Goal: Transaction & Acquisition: Obtain resource

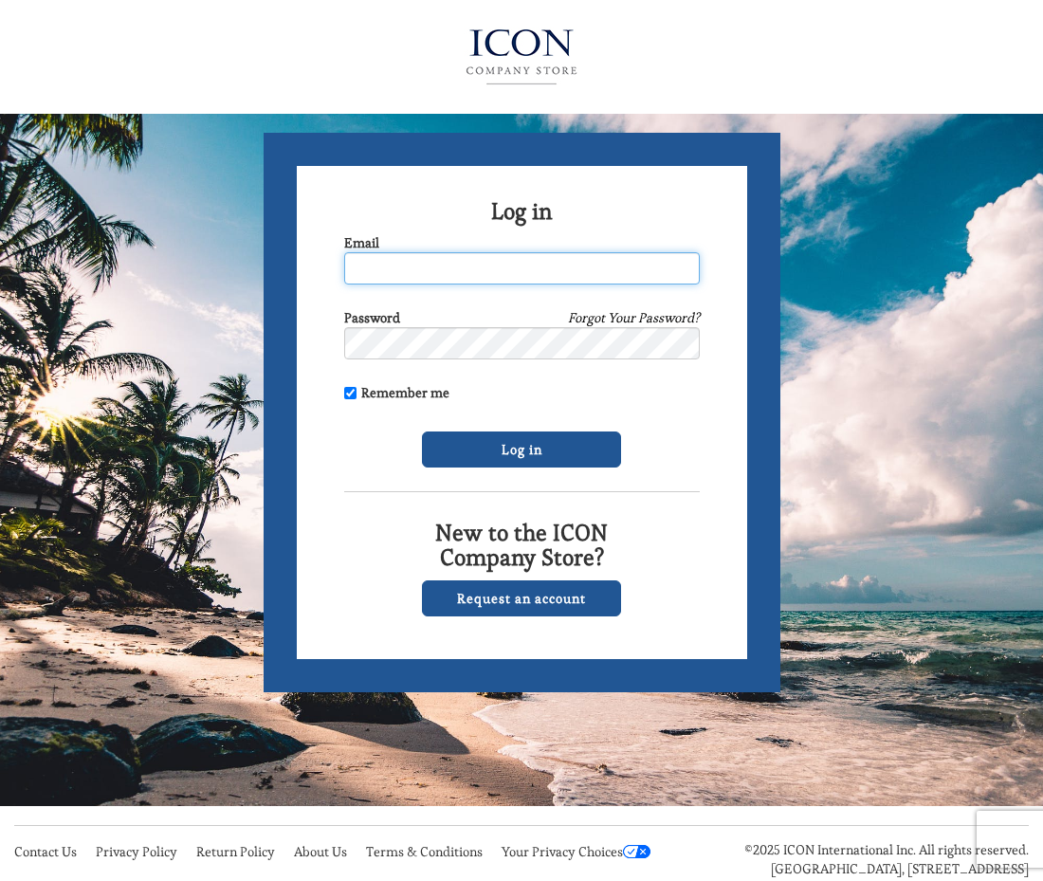
click at [411, 276] on input "Email" at bounding box center [522, 268] width 356 height 32
type input "lapadulaw@dvsd.org"
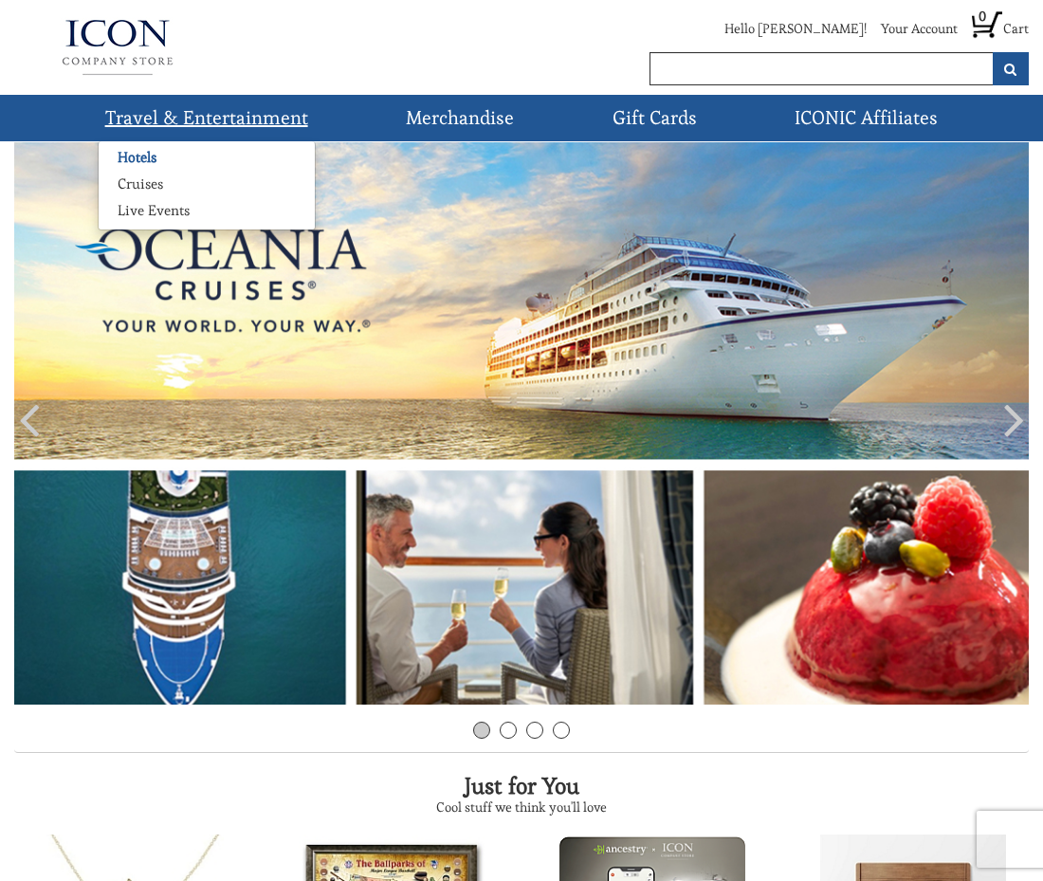
click at [154, 157] on link "Hotels" at bounding box center [137, 157] width 77 height 19
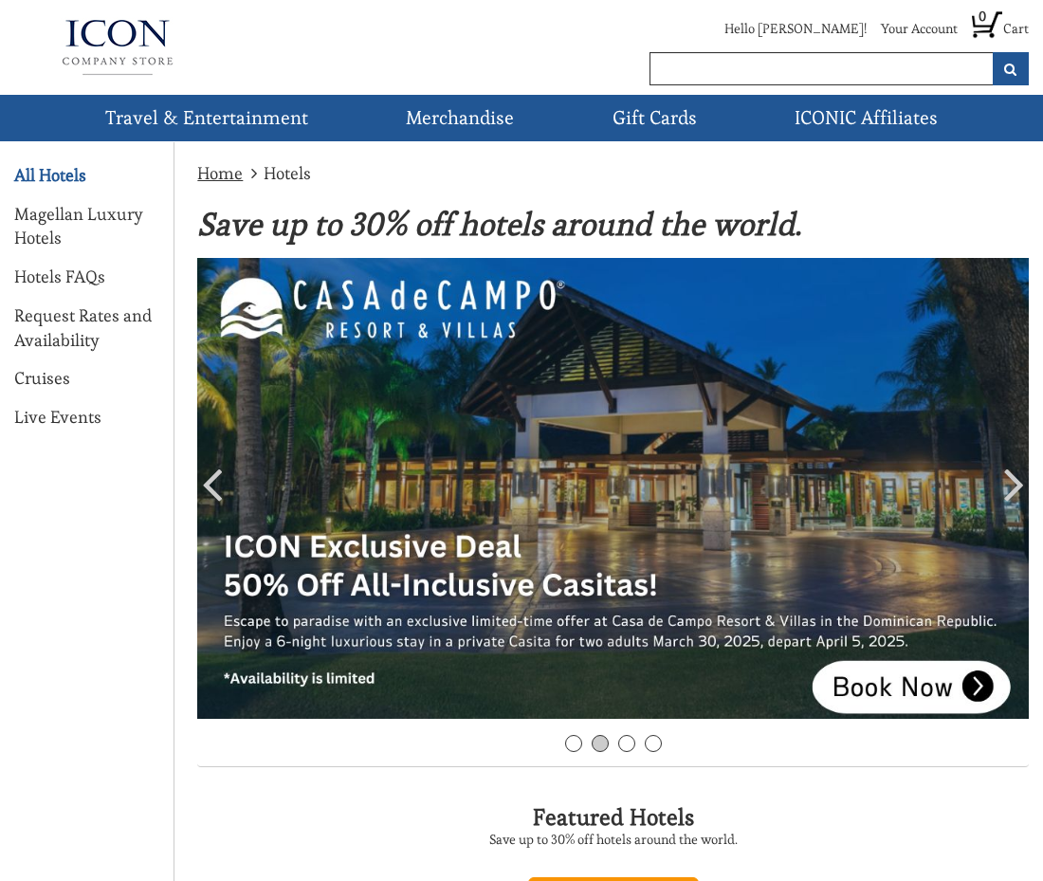
click at [31, 174] on link "All Hotels" at bounding box center [50, 175] width 72 height 25
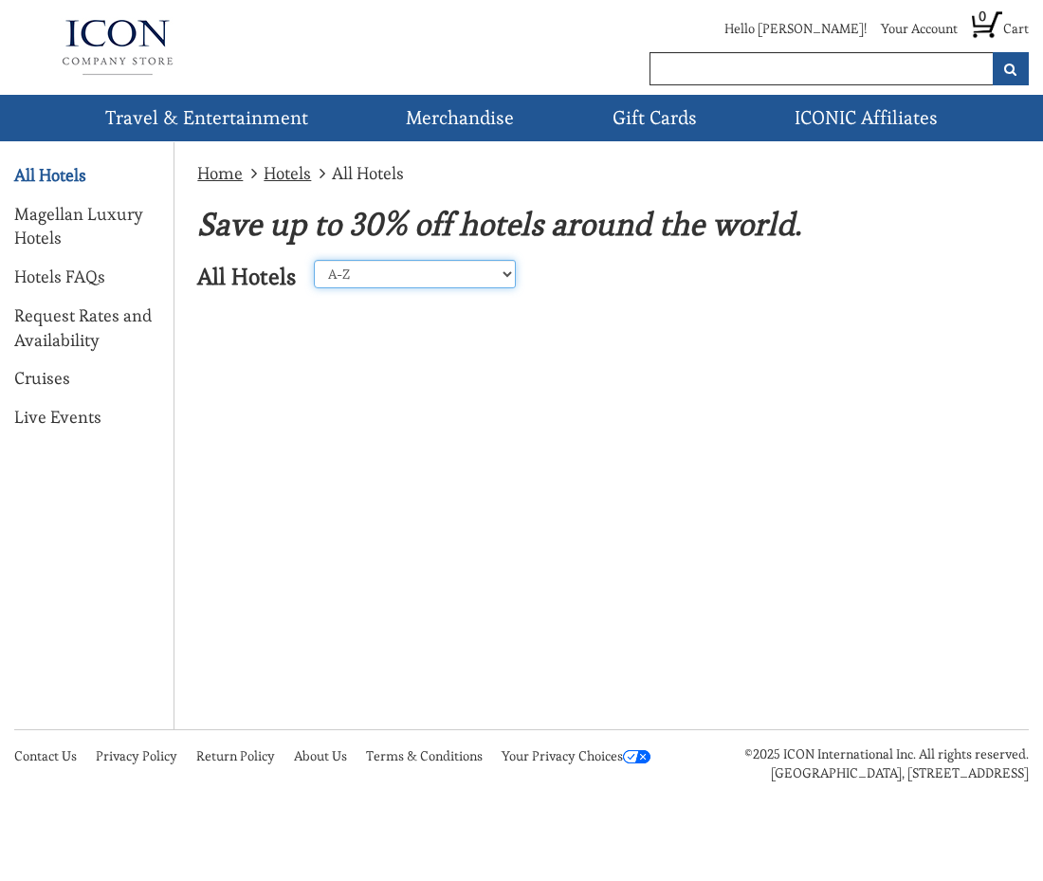
click at [351, 282] on select "A-Z Z-A United States Caribbean Mexico Europe Asia Perillo Tours Africa Central…" at bounding box center [415, 274] width 202 height 28
select select "23"
click at [314, 260] on select "A-Z Z-A United States Caribbean Mexico Europe Asia Perillo Tours Africa Central…" at bounding box center [415, 274] width 202 height 28
click at [107, 319] on link "Request Rates and Availability" at bounding box center [86, 328] width 145 height 48
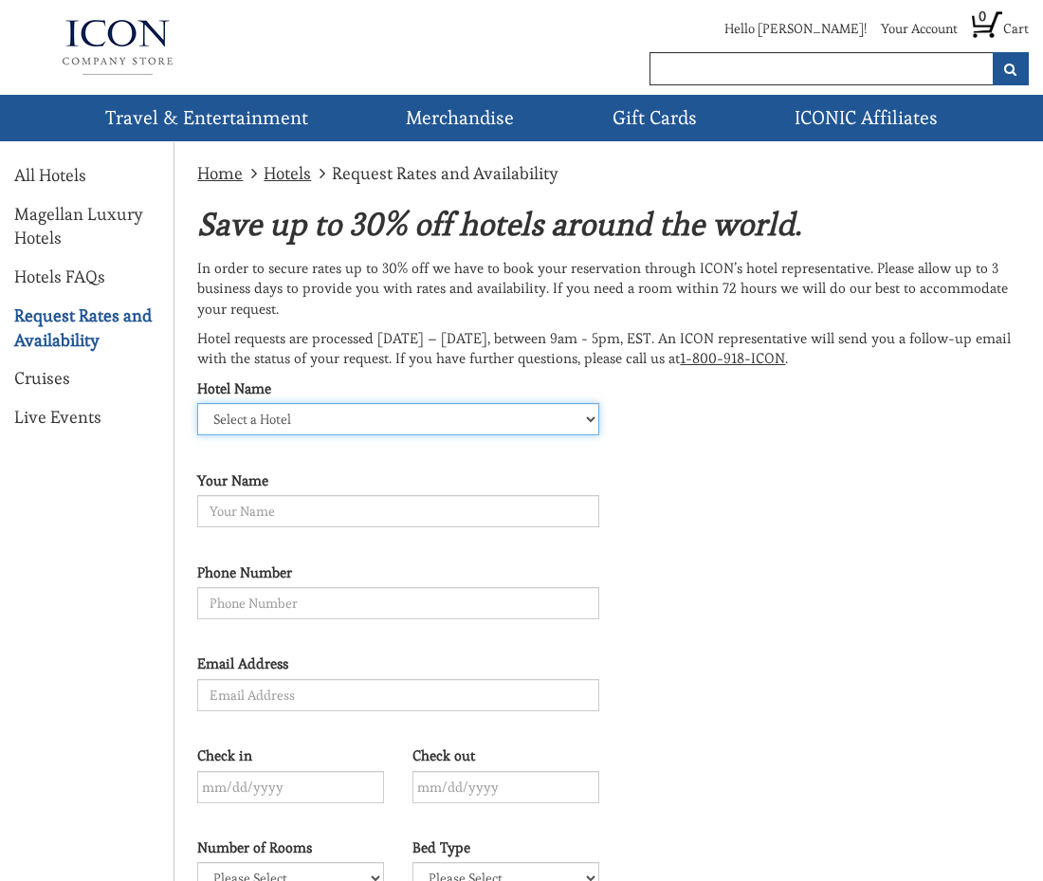
click at [332, 424] on select "Select a Hotel" at bounding box center [397, 419] width 401 height 32
click at [333, 423] on select "Select a Hotel" at bounding box center [397, 419] width 401 height 32
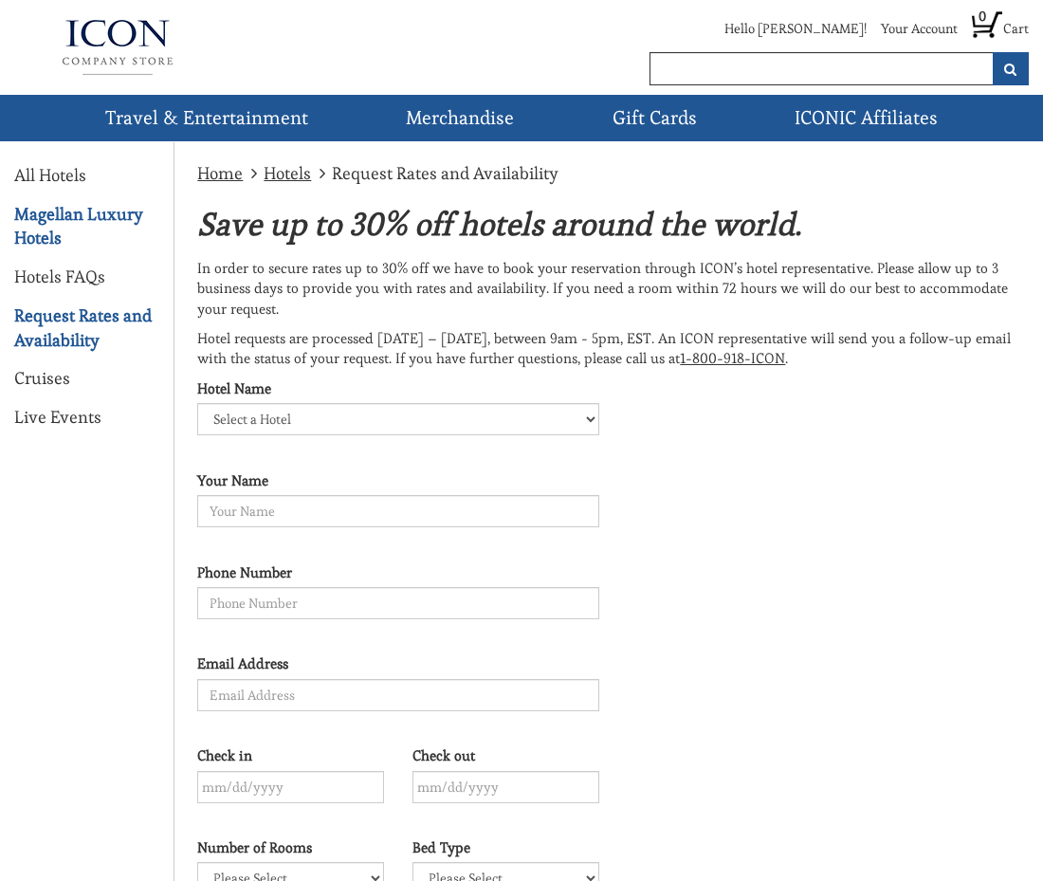
click at [55, 219] on link "Magellan Luxury Hotels" at bounding box center [86, 226] width 145 height 48
click at [50, 422] on link "Live Events" at bounding box center [57, 417] width 87 height 25
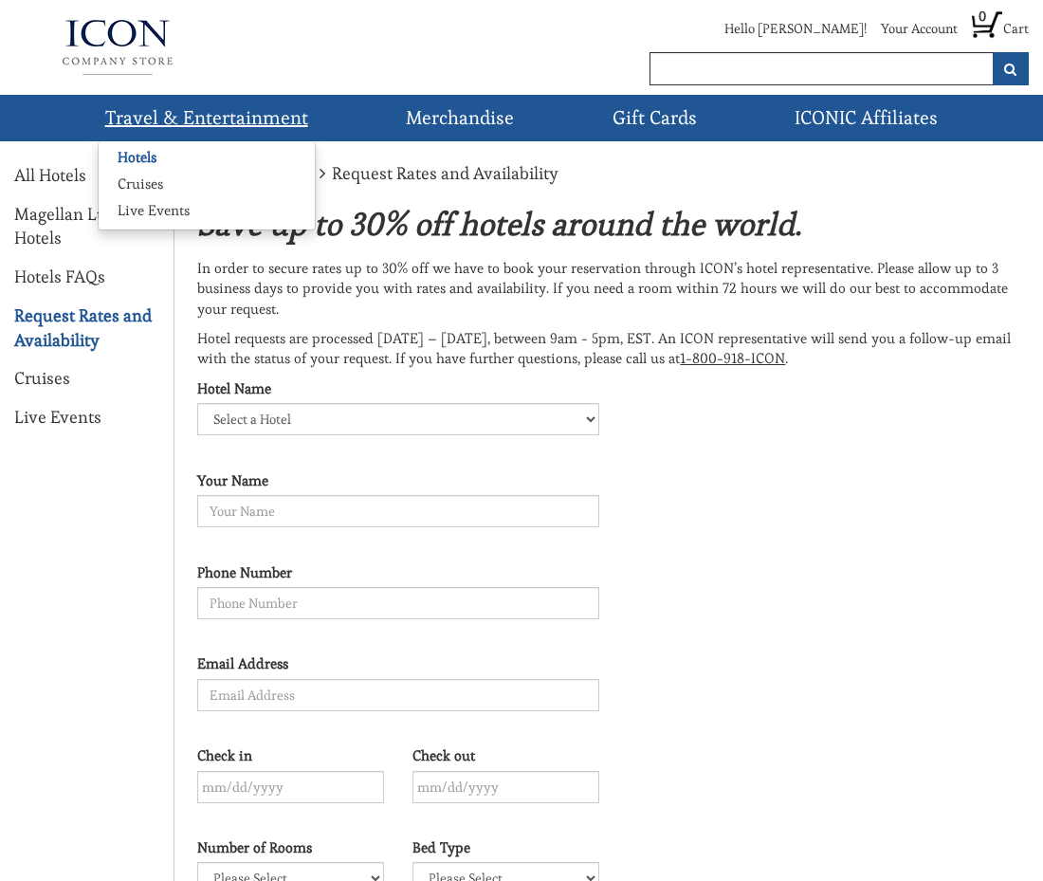
click at [139, 163] on link "Hotels" at bounding box center [137, 157] width 77 height 19
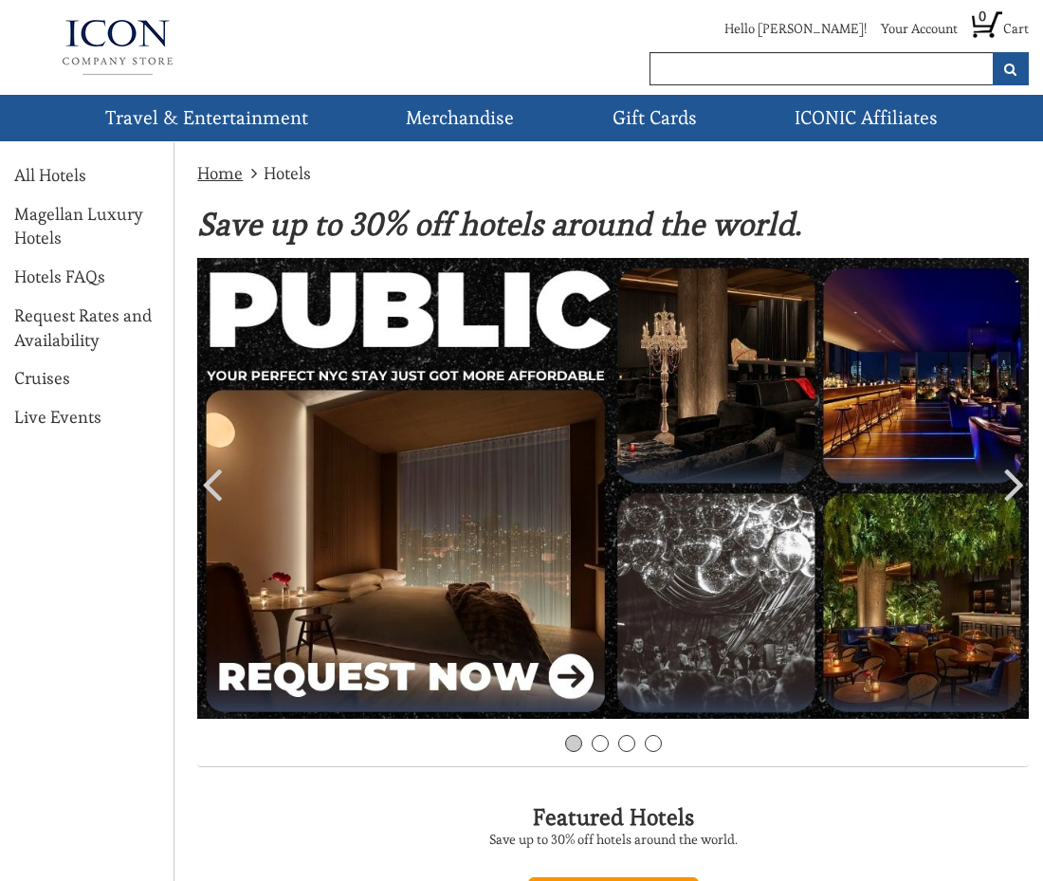
click at [905, 796] on div "Featured Hotels Save up to 30% off hotels around the world." at bounding box center [613, 827] width 832 height 101
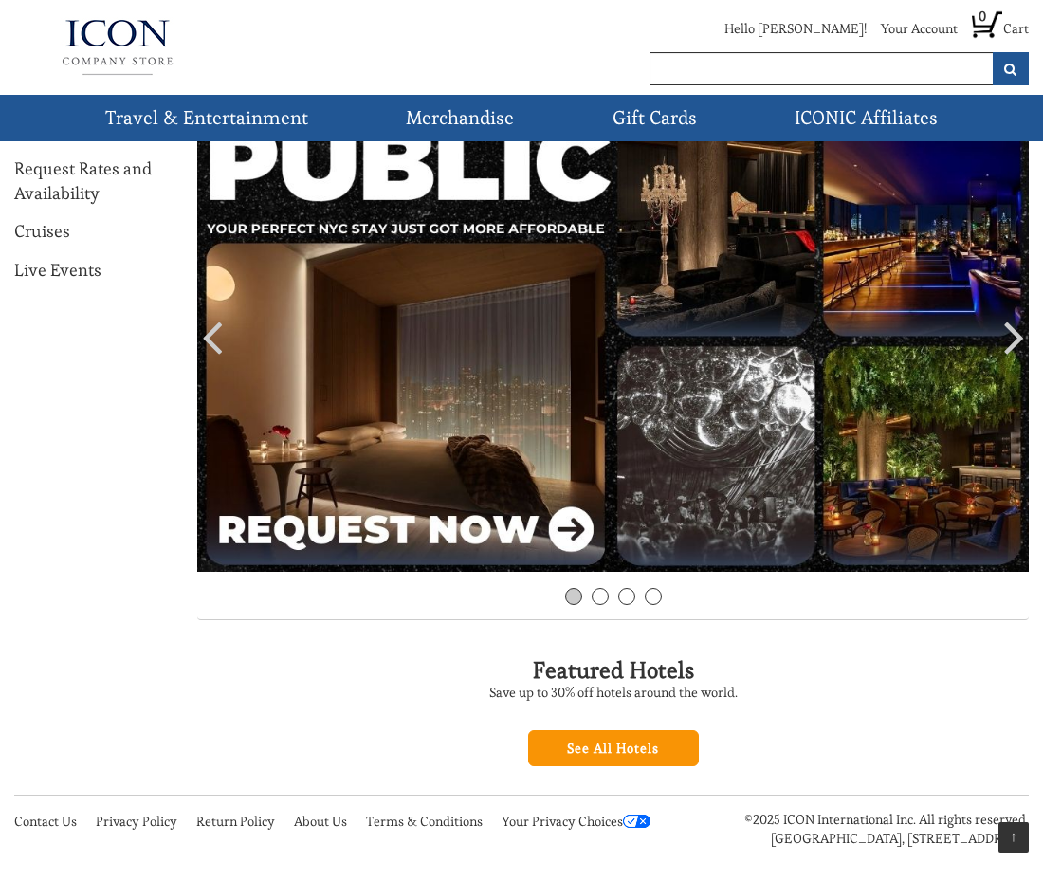
scroll to position [166, 0]
click at [594, 738] on link "See All Hotels" at bounding box center [613, 748] width 171 height 36
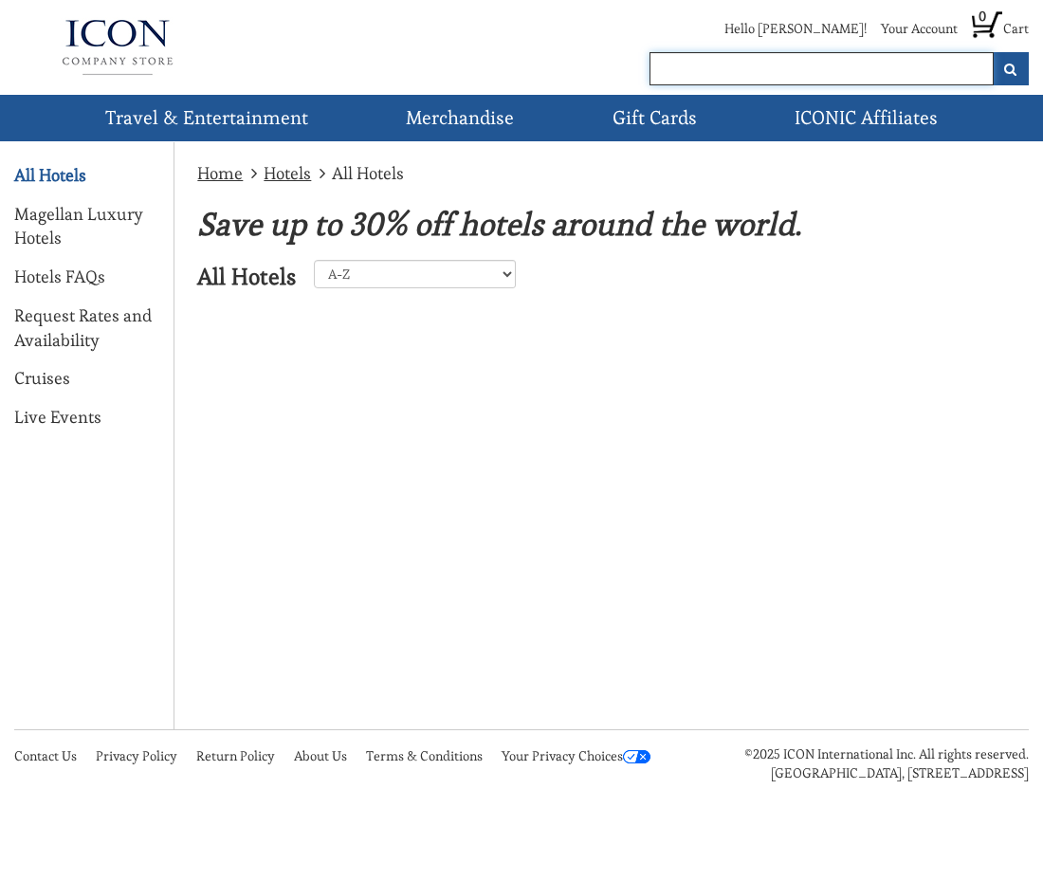
click at [666, 73] on input "text" at bounding box center [822, 68] width 344 height 33
type input "aruba hotel"
click at [728, 99] on ul "Travel & Entertainment Hotels Cruises Live Events" at bounding box center [521, 118] width 1015 height 46
click at [1001, 72] on button "submit" at bounding box center [1011, 68] width 36 height 33
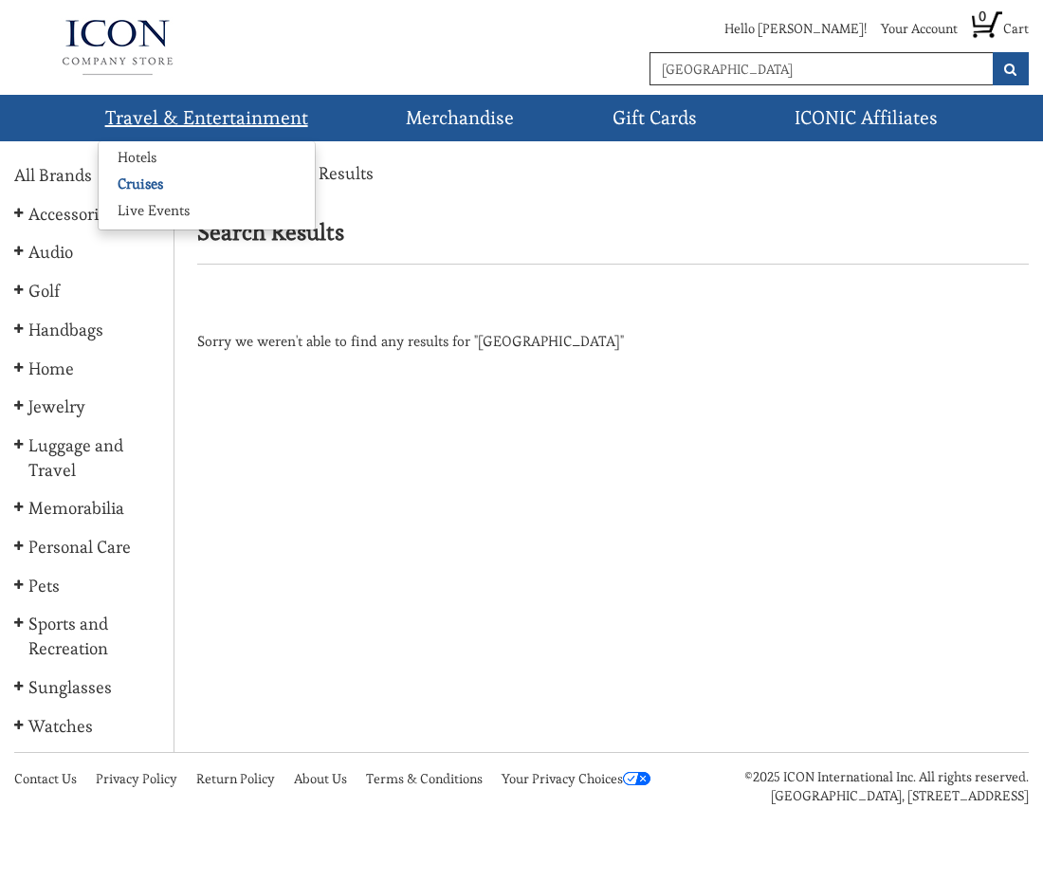
click at [138, 188] on link "Cruises" at bounding box center [140, 184] width 83 height 19
click at [133, 153] on link "Hotels" at bounding box center [137, 157] width 77 height 19
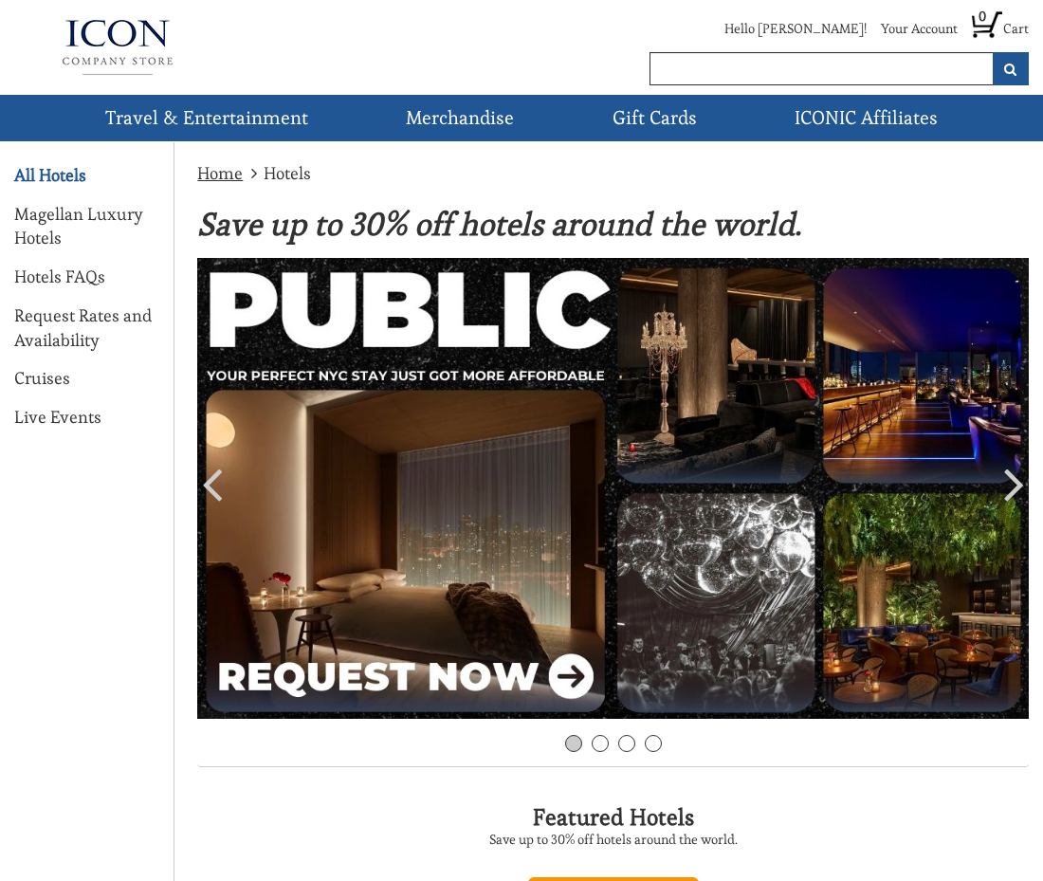
click at [74, 182] on link "All Hotels" at bounding box center [50, 175] width 72 height 25
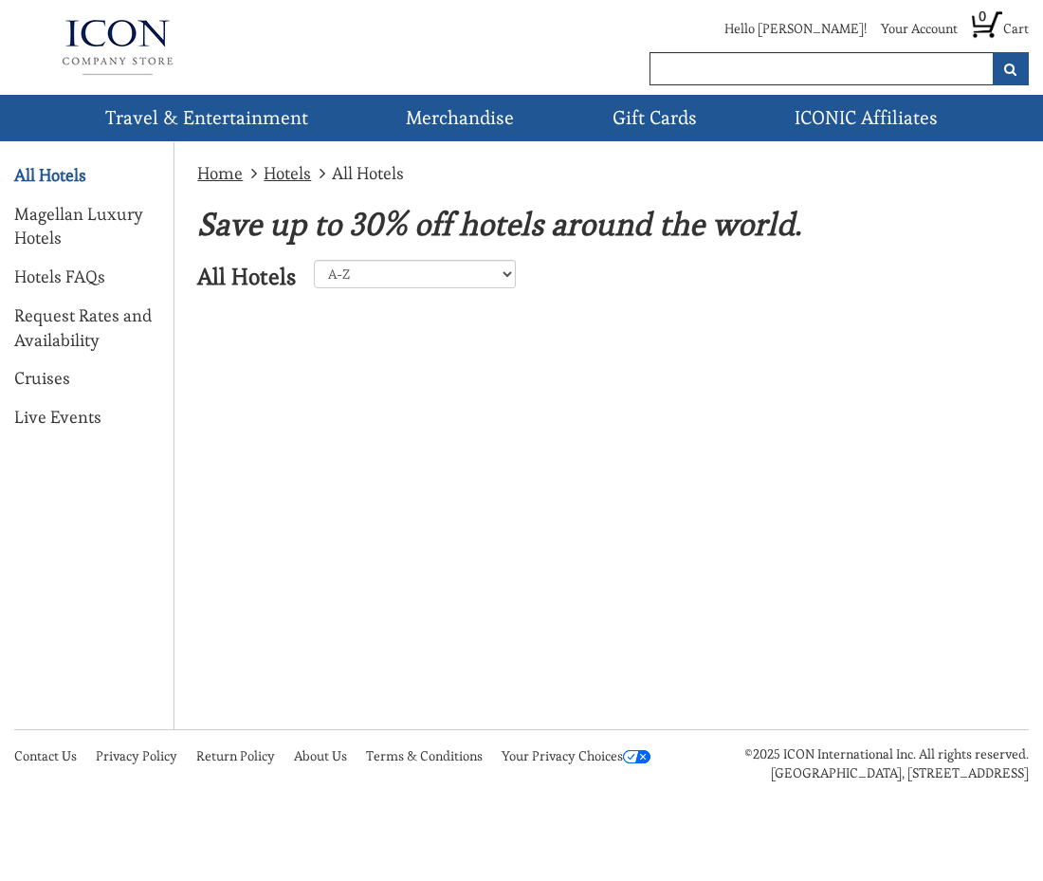
click at [38, 175] on link "All Hotels" at bounding box center [50, 175] width 72 height 25
click at [359, 267] on select "A-Z Z-A [GEOGRAPHIC_DATA] [GEOGRAPHIC_DATA] [GEOGRAPHIC_DATA] [GEOGRAPHIC_DATA]…" at bounding box center [415, 274] width 202 height 28
select select "23"
click at [314, 260] on select "A-Z Z-A [GEOGRAPHIC_DATA] [GEOGRAPHIC_DATA] [GEOGRAPHIC_DATA] [GEOGRAPHIC_DATA]…" at bounding box center [415, 274] width 202 height 28
click at [504, 271] on select "A-Z Z-A United States Caribbean Mexico Europe Asia Perillo Tours Africa Central…" at bounding box center [415, 274] width 202 height 28
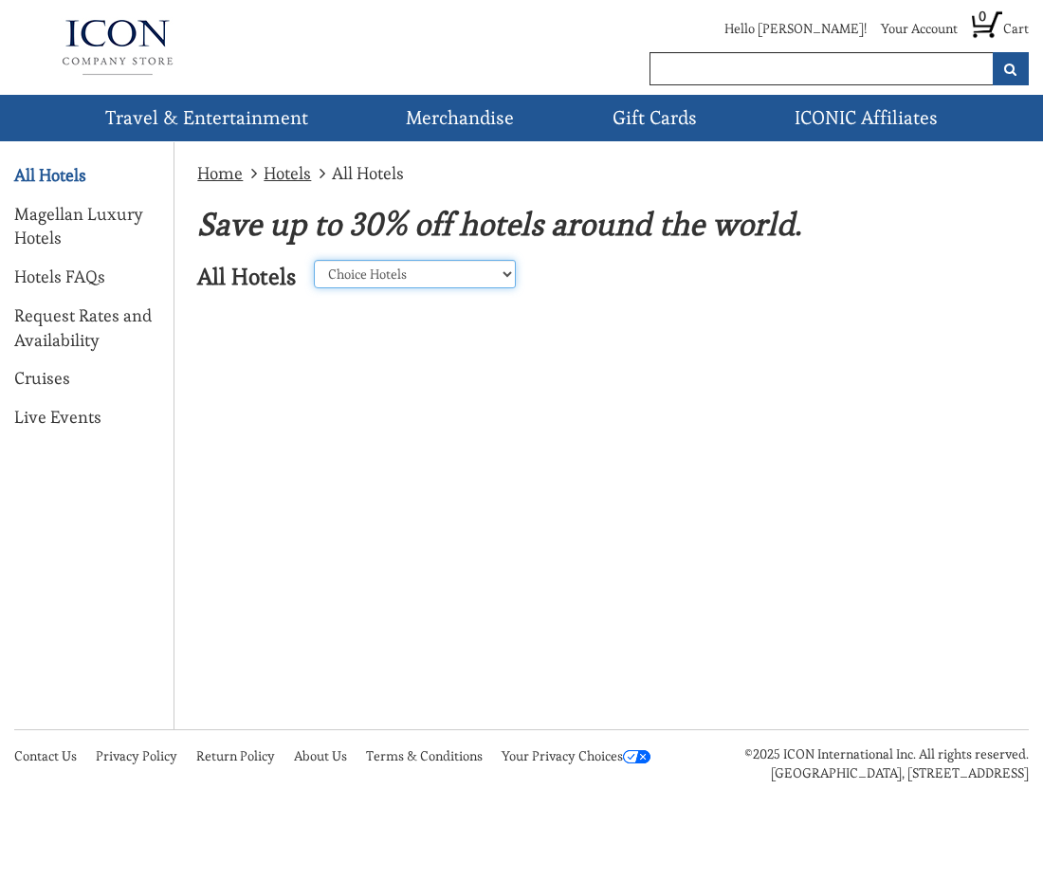
click at [443, 273] on select "A-Z Z-A United States Caribbean Mexico Europe Asia Perillo Tours Africa Central…" at bounding box center [415, 274] width 202 height 28
click at [429, 422] on div "Home Hotels All Hotels Save up to 30% off hotels around the world. All Hotels A…" at bounding box center [521, 293] width 1043 height 302
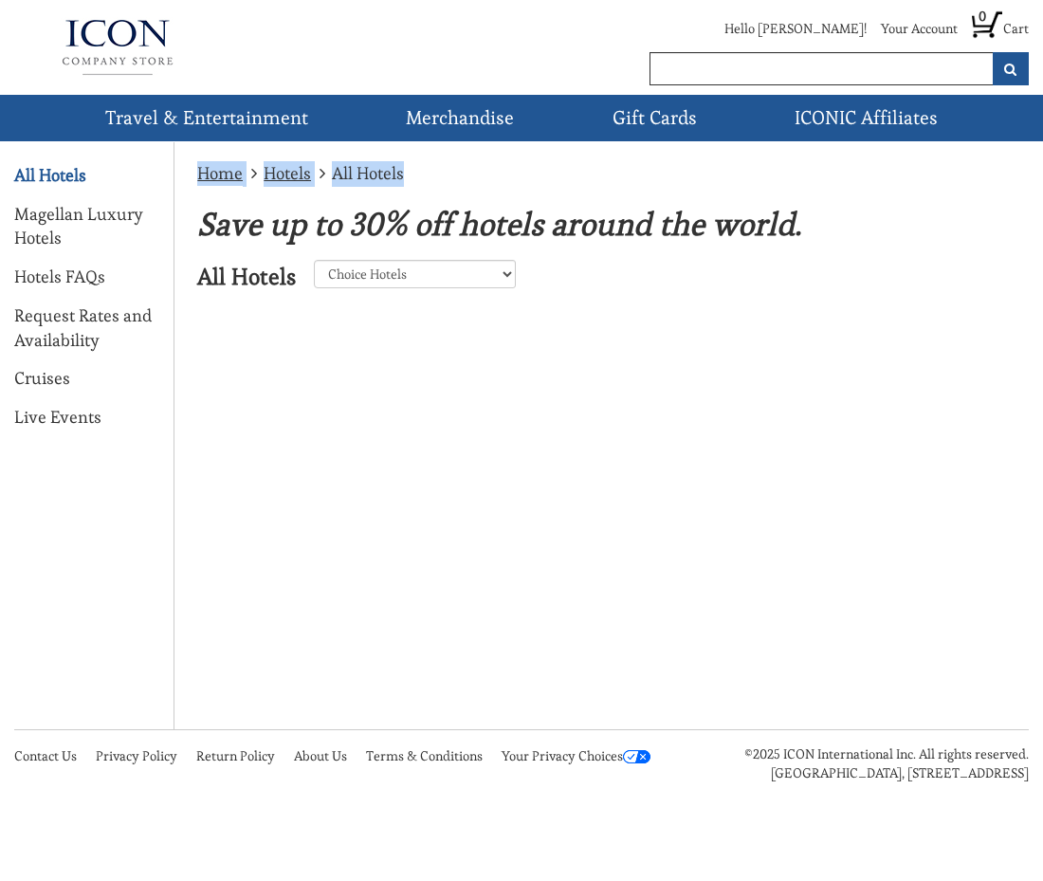
click at [427, 424] on div "Home Hotels All Hotels Save up to 30% off hotels around the world. All Hotels A…" at bounding box center [521, 293] width 1043 height 302
click at [354, 285] on select "A-Z Z-A United States Caribbean Mexico Europe Asia Perillo Tours Africa Central…" at bounding box center [415, 274] width 202 height 28
select select "26"
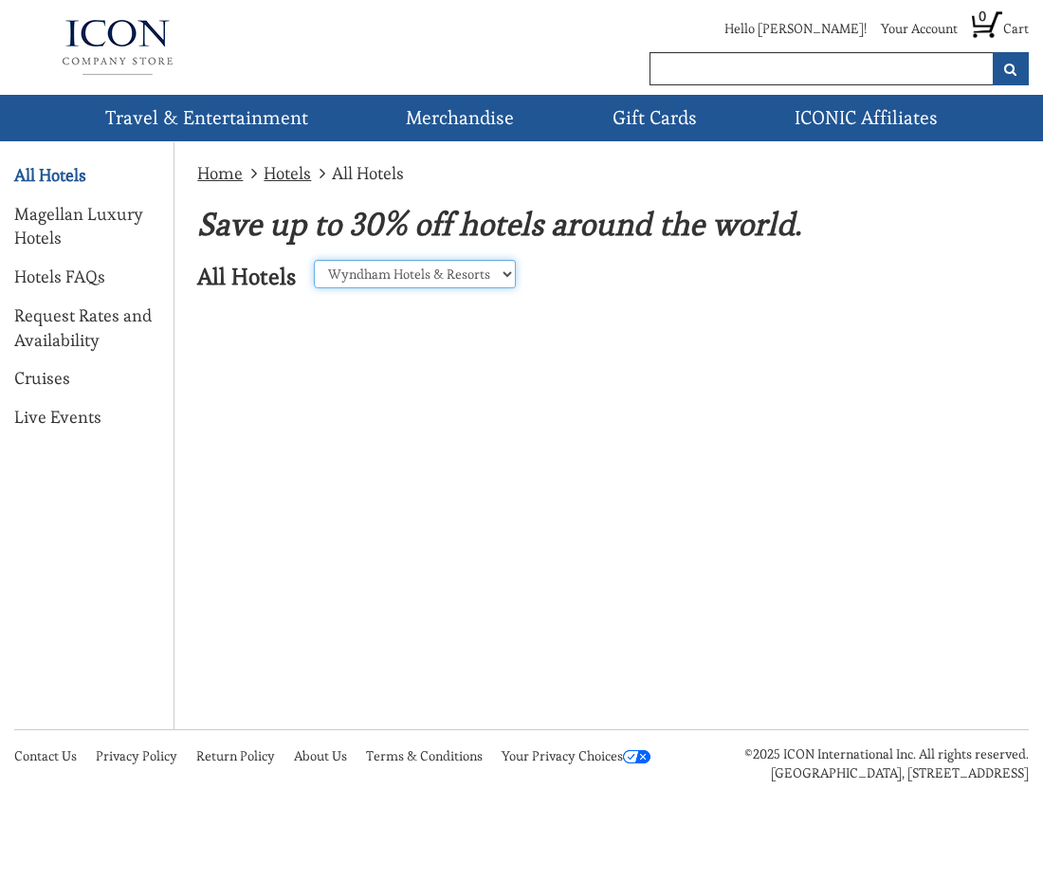
click at [314, 260] on select "A-Z Z-A United States Caribbean Mexico Europe Asia Perillo Tours Africa Central…" at bounding box center [415, 274] width 202 height 28
click at [1034, 393] on div "Home Hotels All Hotels Save up to 30% off hotels around the world. All Hotels A…" at bounding box center [521, 293] width 1043 height 302
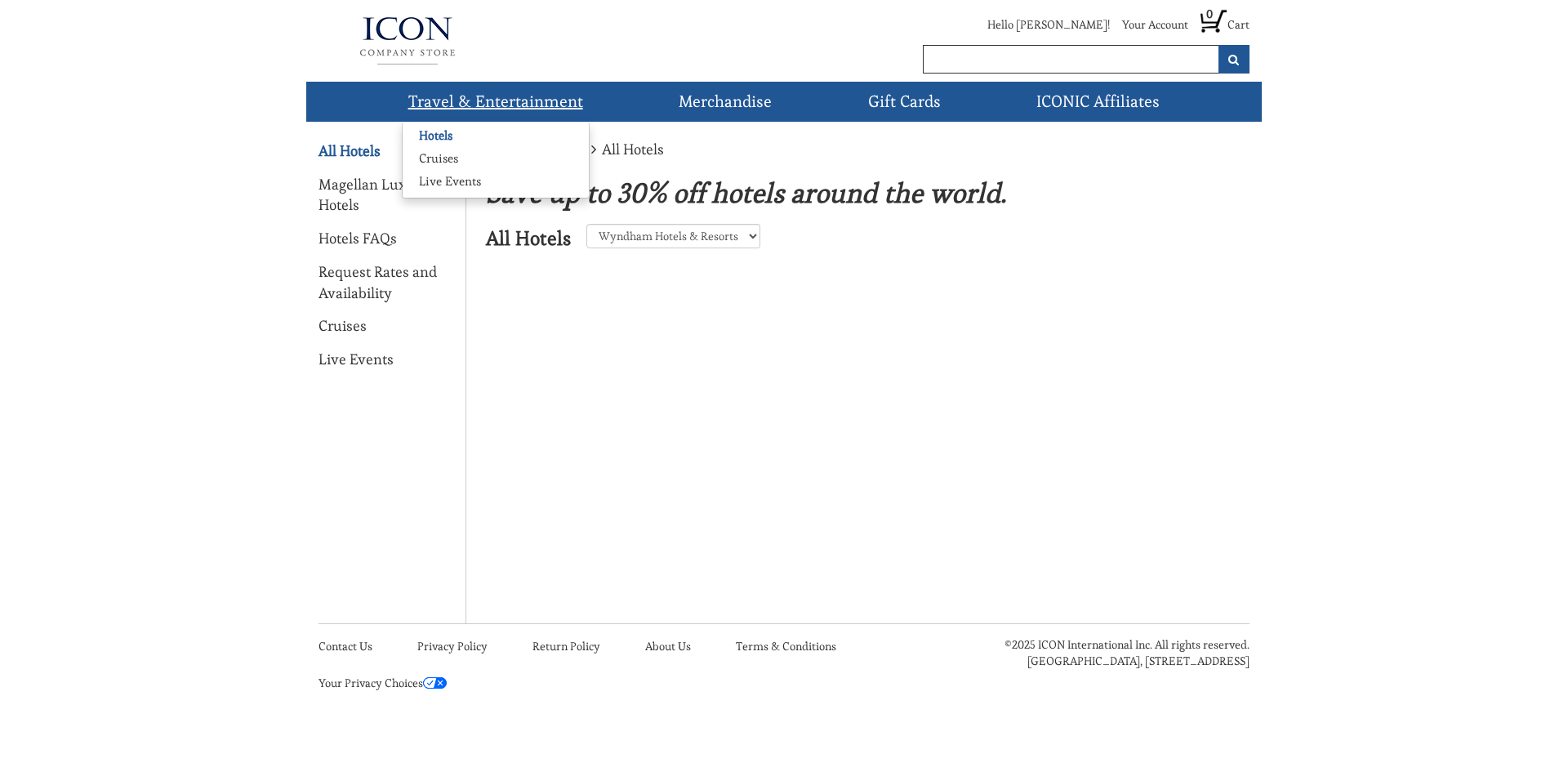
click at [436, 140] on link "Hotels" at bounding box center [436, 135] width 66 height 16
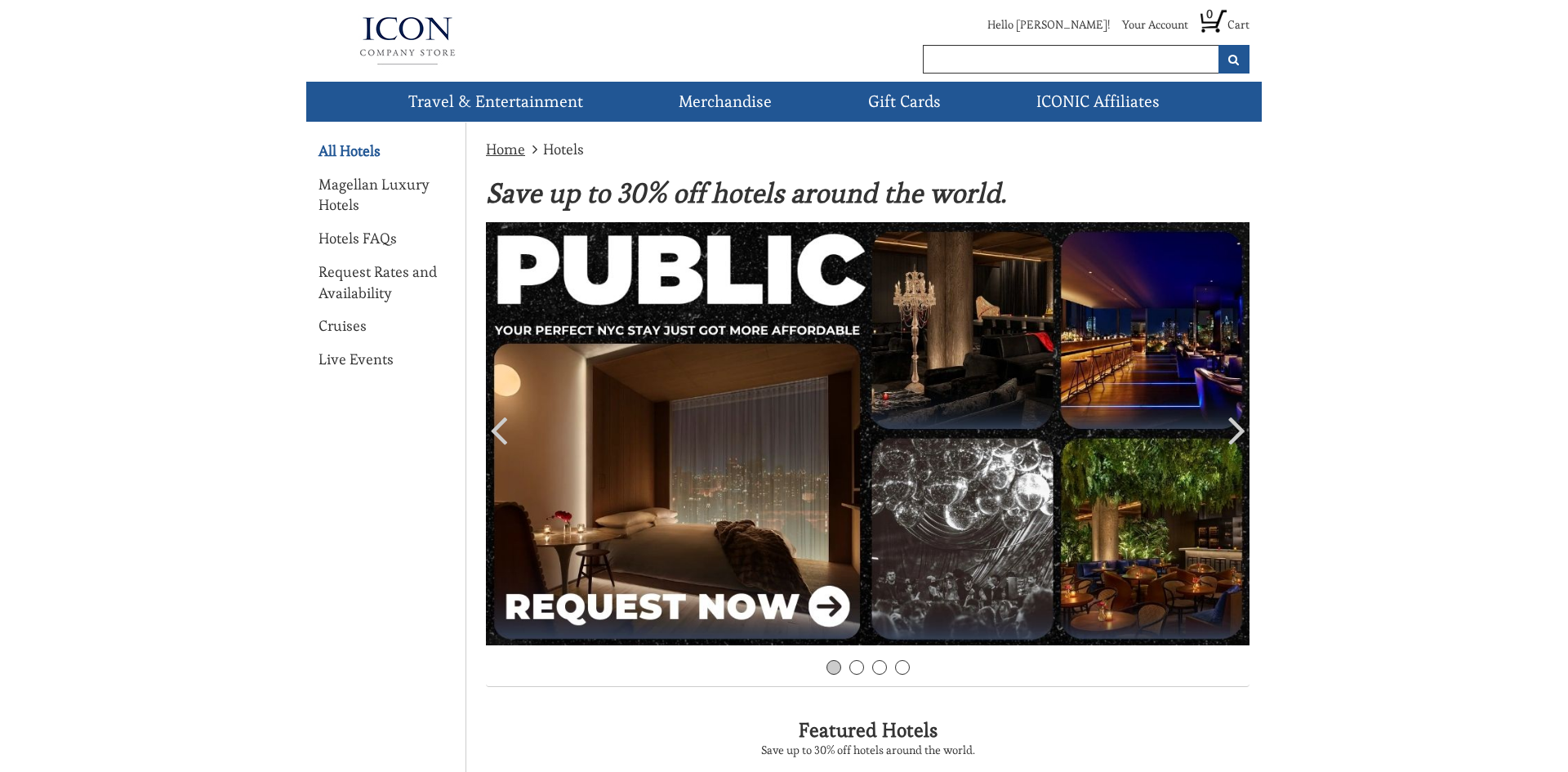
click at [354, 159] on link "All Hotels" at bounding box center [350, 151] width 62 height 22
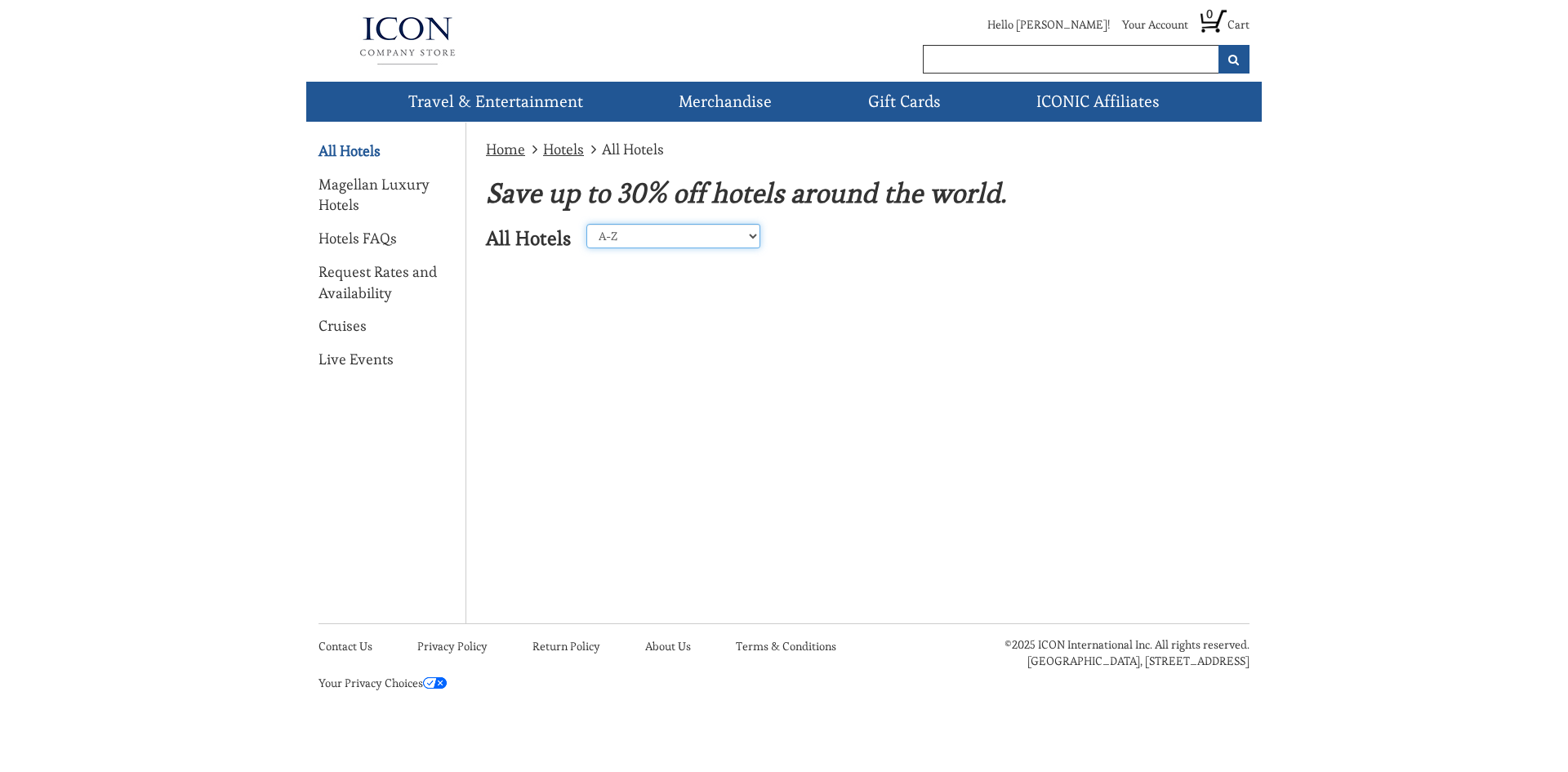
click at [663, 242] on select "A-Z Z-A [GEOGRAPHIC_DATA] [GEOGRAPHIC_DATA] [GEOGRAPHIC_DATA] [GEOGRAPHIC_DATA]…" at bounding box center [673, 236] width 174 height 24
select select "23"
click at [586, 224] on select "A-Z Z-A [GEOGRAPHIC_DATA] [GEOGRAPHIC_DATA] [GEOGRAPHIC_DATA] [GEOGRAPHIC_DATA]…" at bounding box center [673, 236] width 174 height 24
click at [441, 681] on img at bounding box center [435, 682] width 24 height 11
click at [358, 153] on link "All Hotels" at bounding box center [350, 151] width 62 height 22
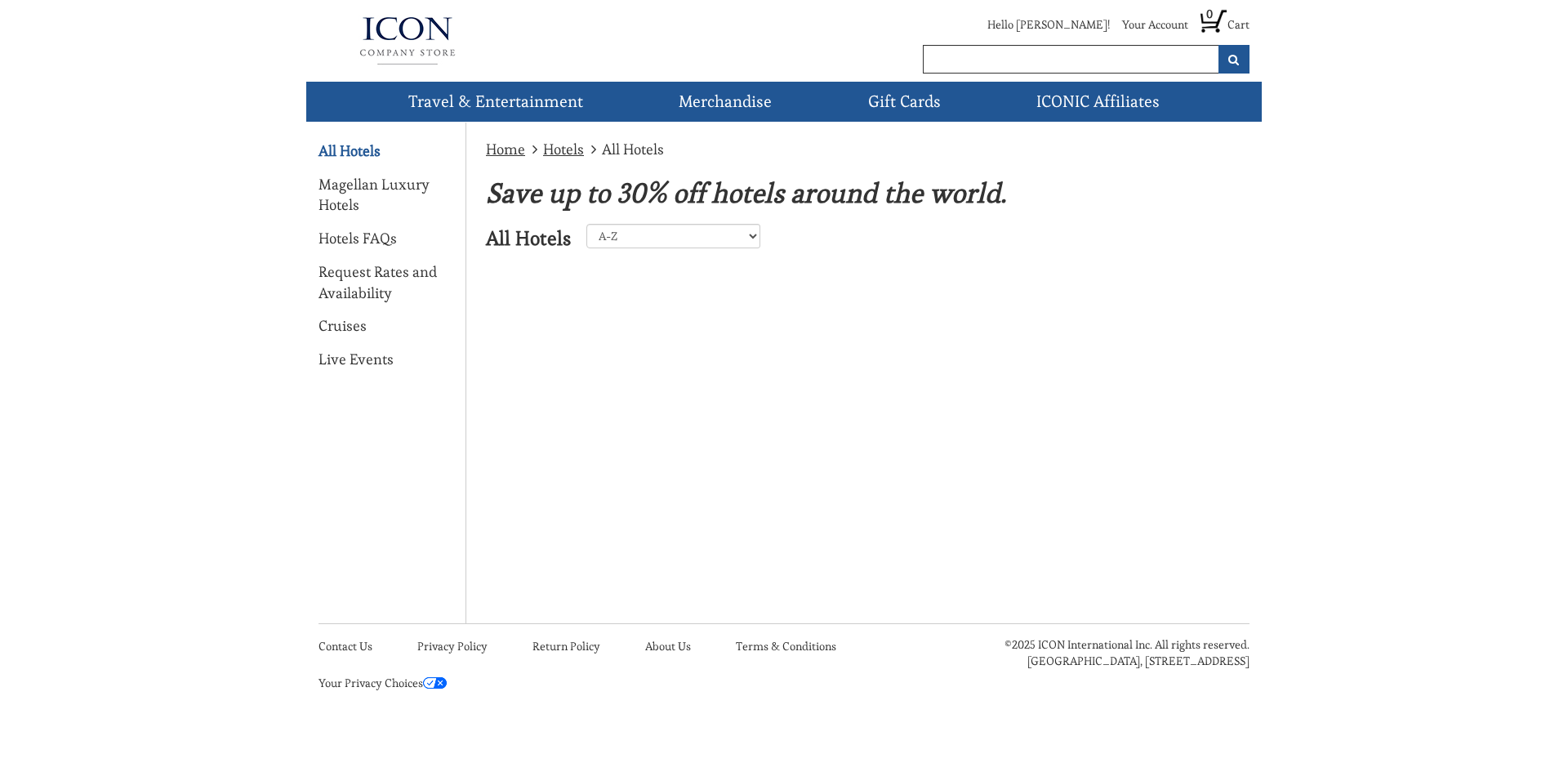
click at [1076, 363] on div "Home Hotels All Hotels Save up to 30% off hotels around the world. All Hotels A…" at bounding box center [784, 252] width 956 height 260
click at [565, 150] on link "Hotels" at bounding box center [563, 149] width 40 height 19
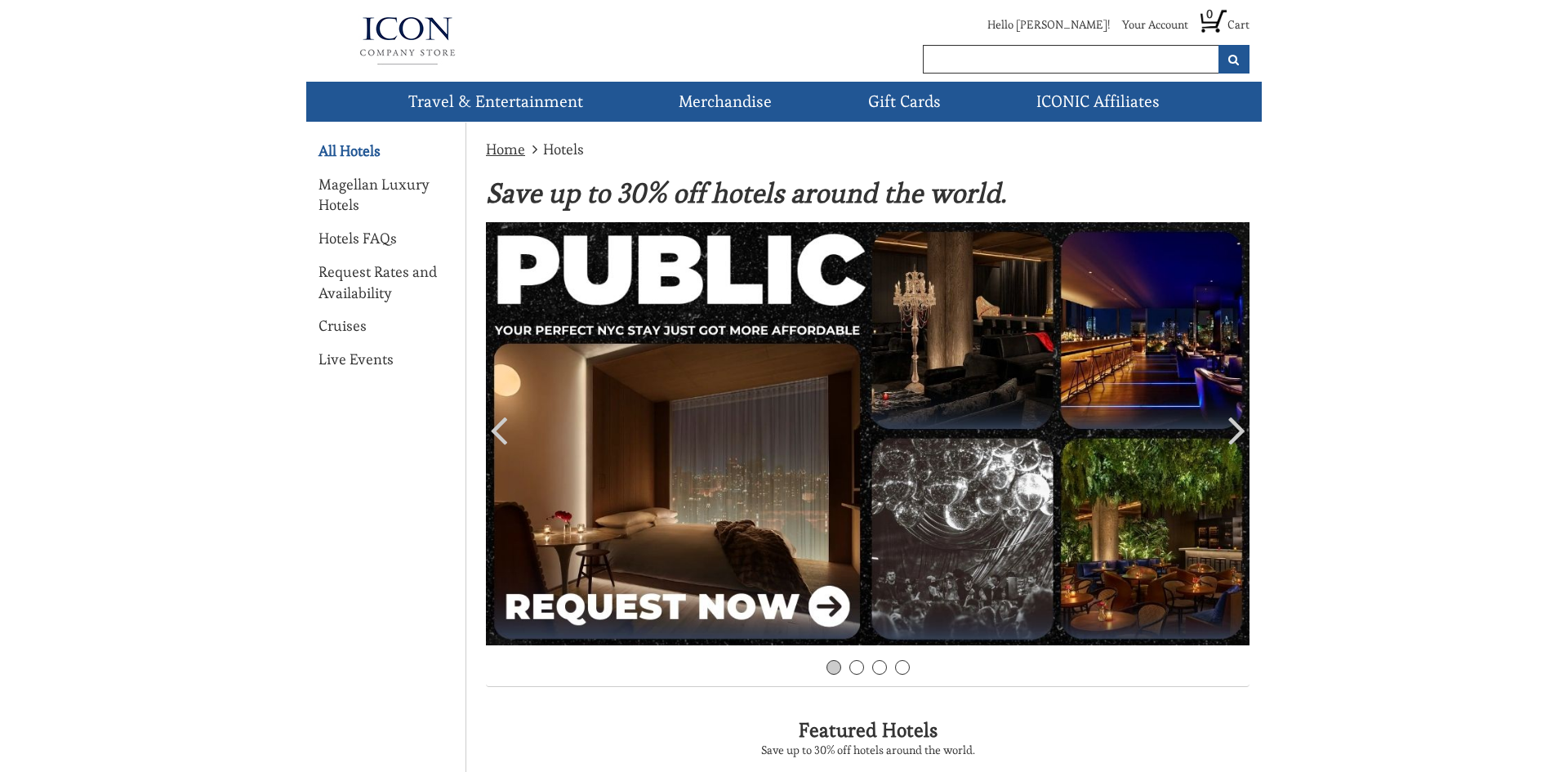
click at [335, 156] on link "All Hotels" at bounding box center [350, 151] width 62 height 22
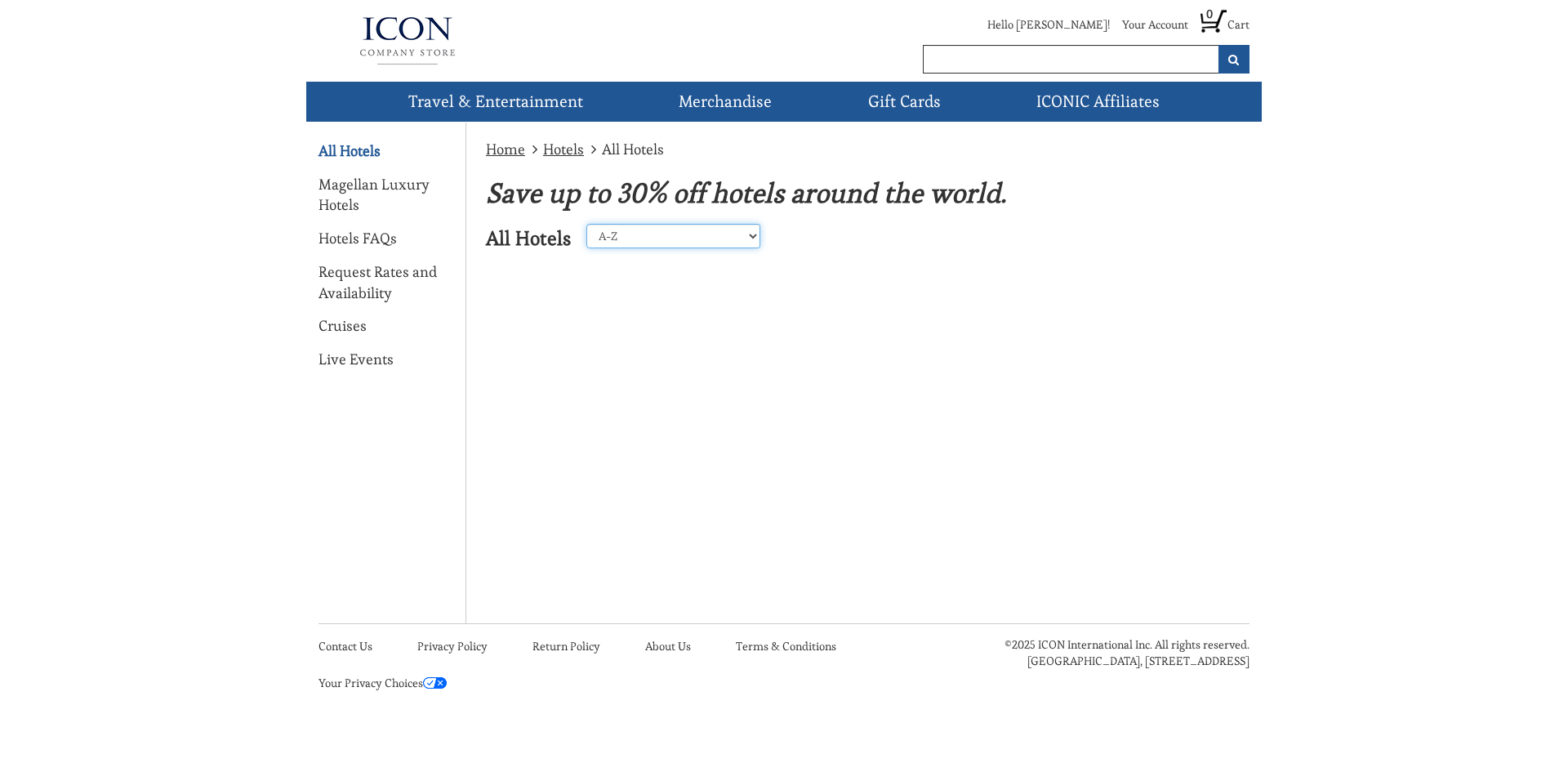
click at [643, 239] on select "A-Z Z-A [GEOGRAPHIC_DATA] [GEOGRAPHIC_DATA] [GEOGRAPHIC_DATA] [GEOGRAPHIC_DATA]…" at bounding box center [673, 236] width 174 height 24
select select "23"
click at [586, 224] on select "A-Z Z-A [GEOGRAPHIC_DATA] [GEOGRAPHIC_DATA] [GEOGRAPHIC_DATA] [GEOGRAPHIC_DATA]…" at bounding box center [673, 236] width 174 height 24
drag, startPoint x: 1567, startPoint y: 320, endPoint x: 1567, endPoint y: 192, distance: 128.0
click at [1567, 192] on div "Hello [PERSON_NAME]! Your Account Profile Orders Address Book Payment Options C…" at bounding box center [784, 366] width 1568 height 732
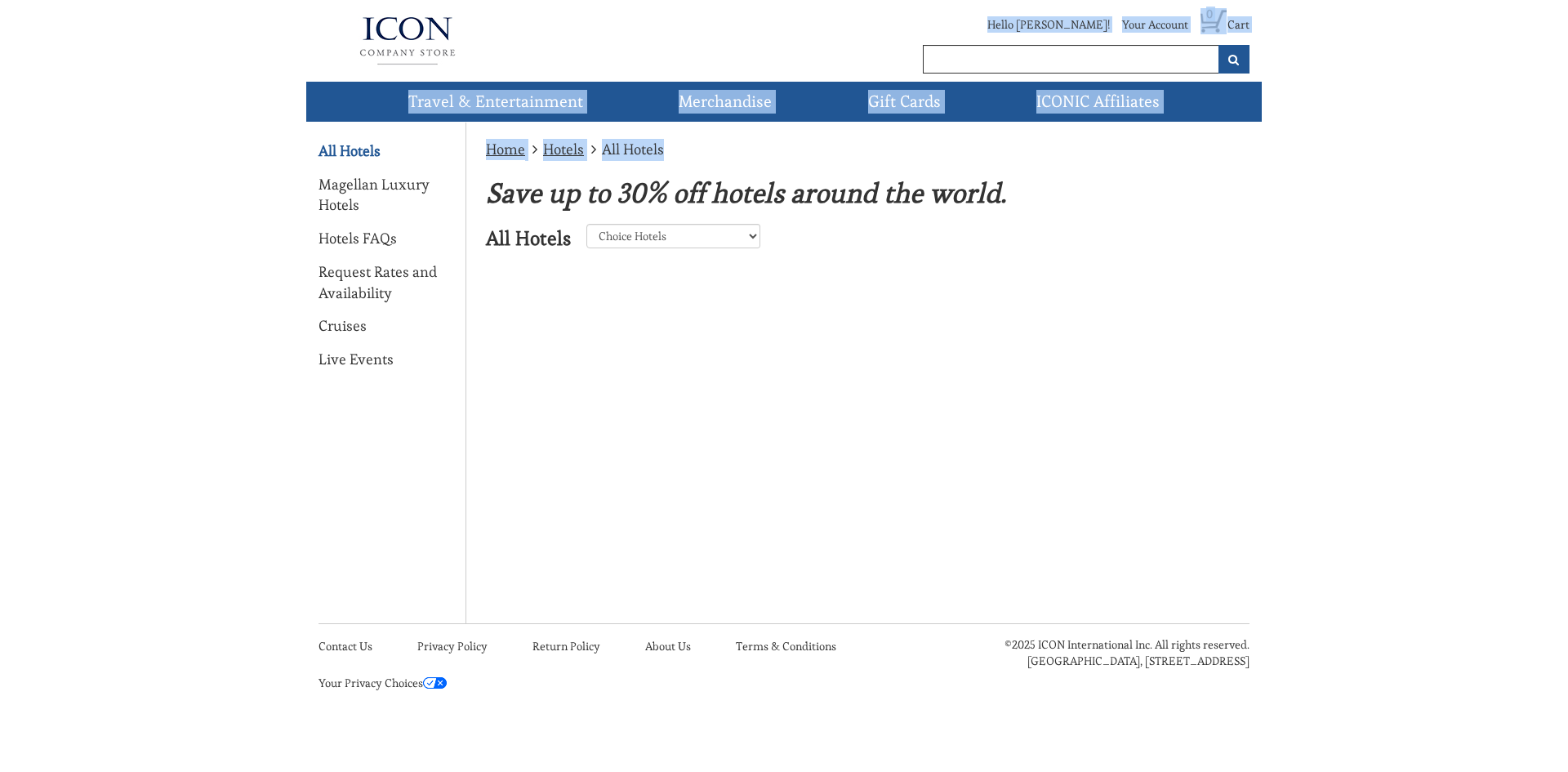
drag, startPoint x: 1567, startPoint y: 192, endPoint x: 1542, endPoint y: 14, distance: 179.7
click at [1542, 14] on div "Hello Michael! Your Account Profile Orders Address Book Payment Options Cookie …" at bounding box center [784, 366] width 1568 height 732
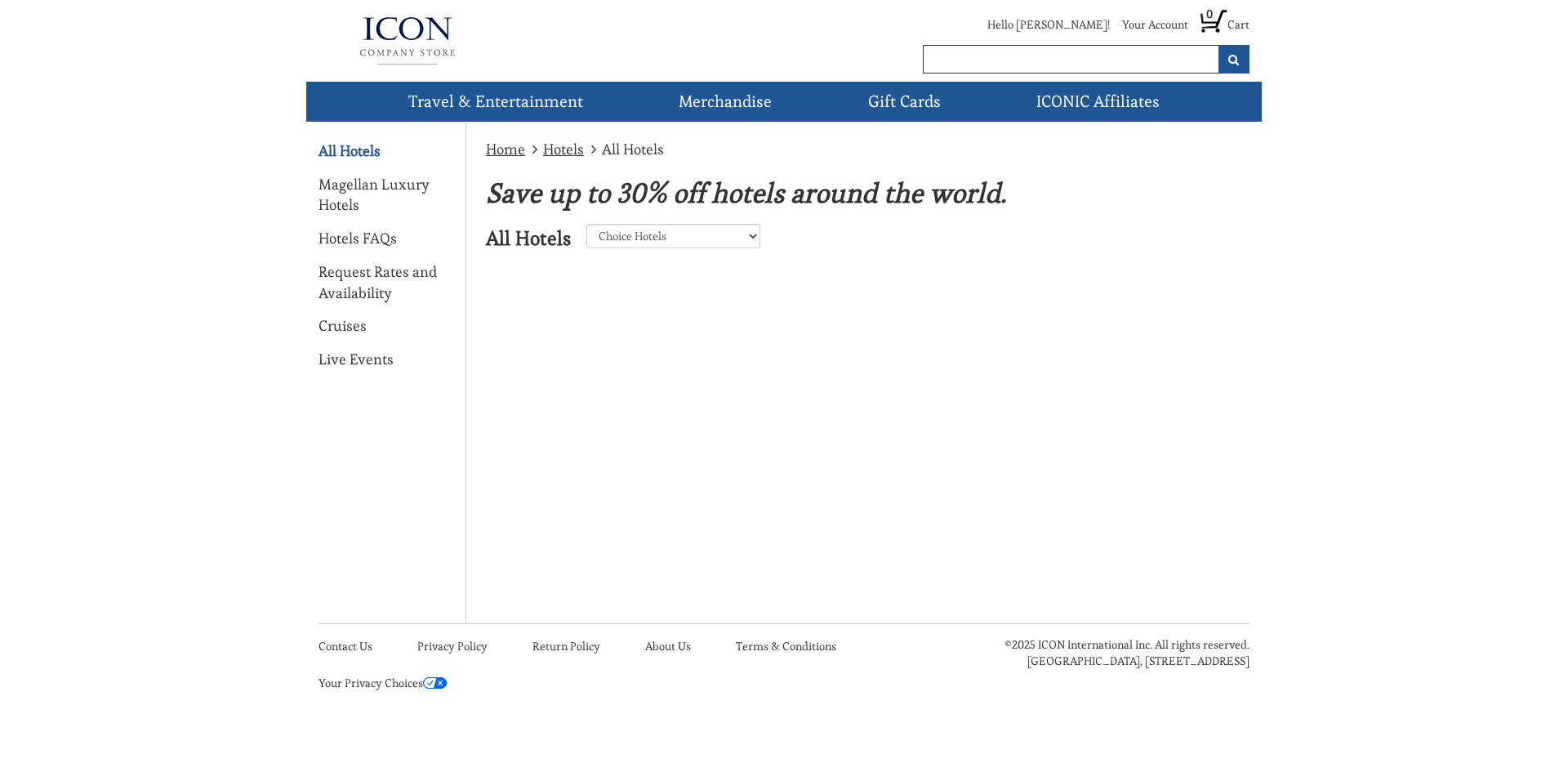
click at [1542, 14] on header "Hello Michael! Your Account Profile Orders Address Book Payment Options Cookie …" at bounding box center [784, 60] width 1568 height 121
click at [1160, 166] on div "Home Hotels All Hotels Save up to 30% off hotels around the world. All Hotels A…" at bounding box center [864, 206] width 796 height 168
click at [1108, 111] on link "ICONIC Affiliates" at bounding box center [1098, 102] width 136 height 40
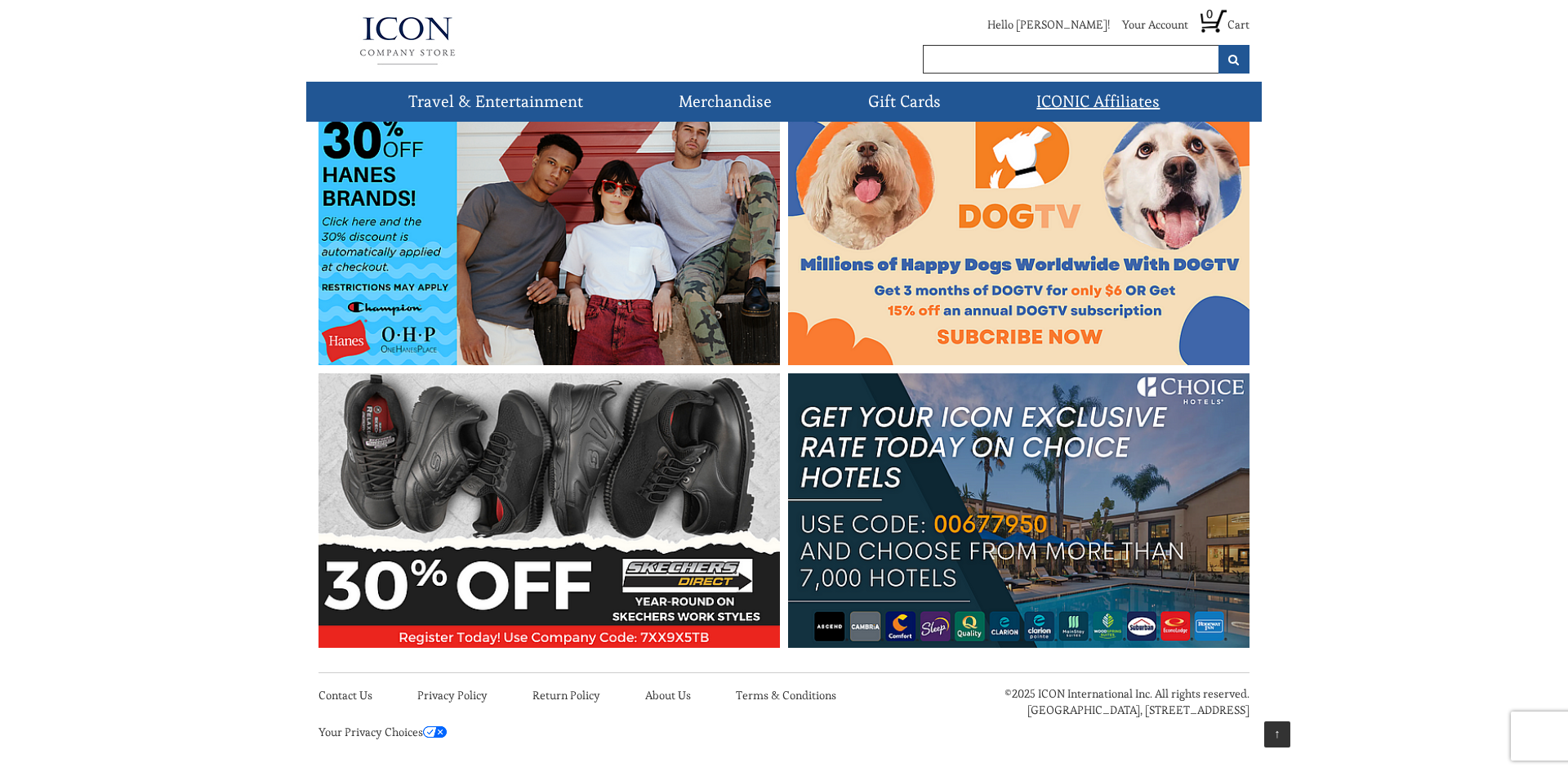
scroll to position [604, 0]
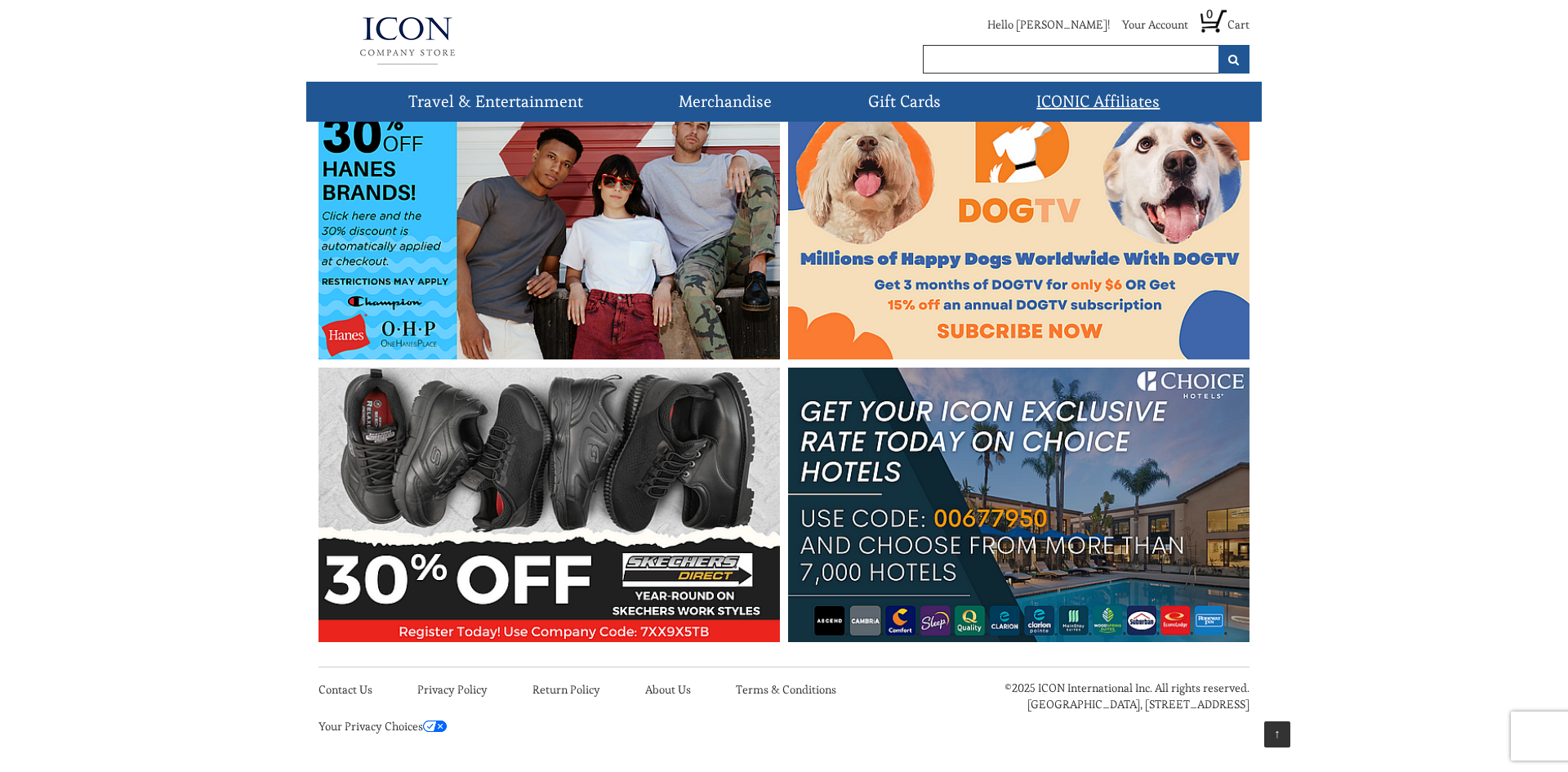
click at [967, 488] on img at bounding box center [1019, 505] width 462 height 275
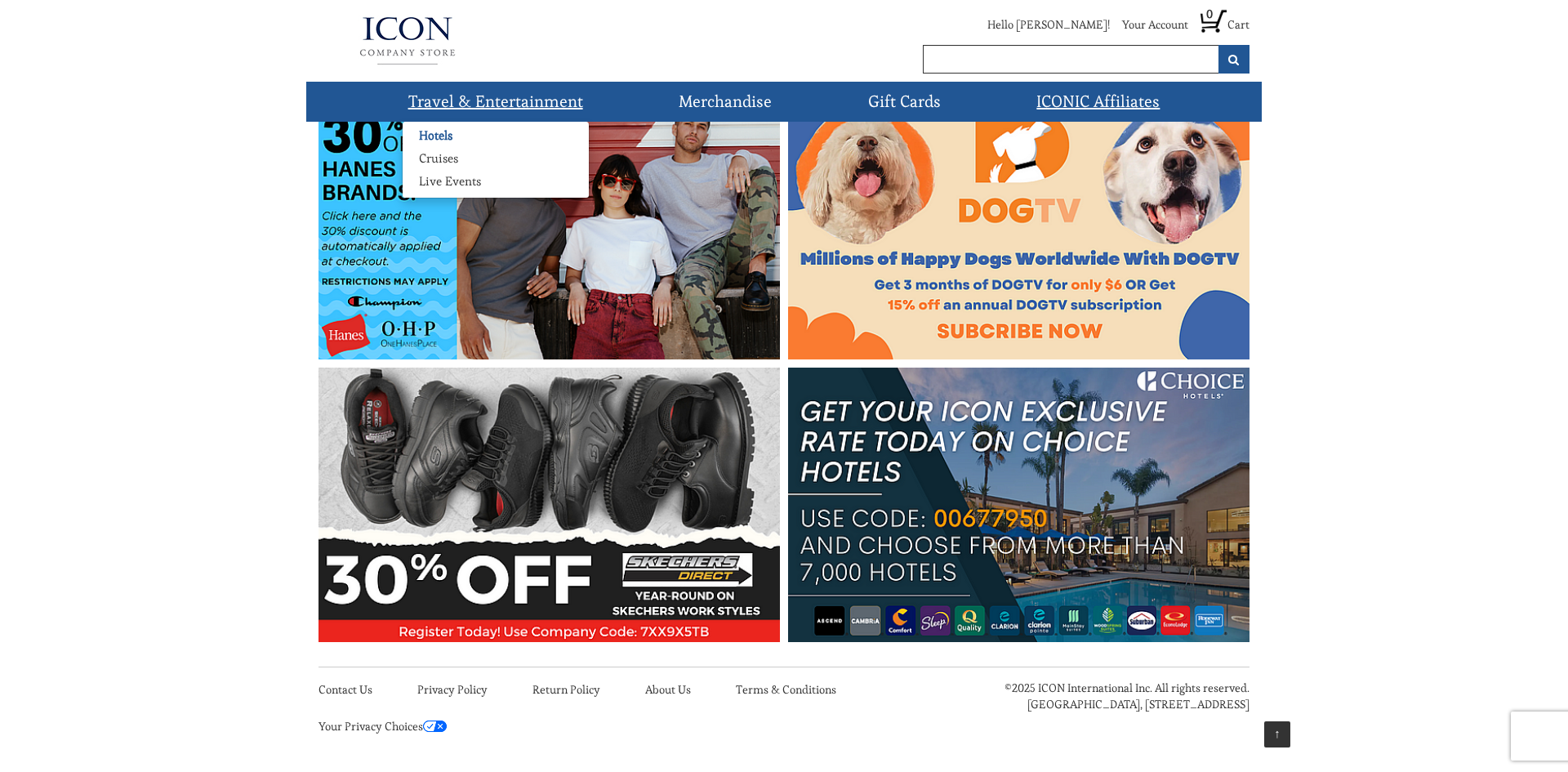
click at [430, 140] on link "Hotels" at bounding box center [436, 135] width 66 height 16
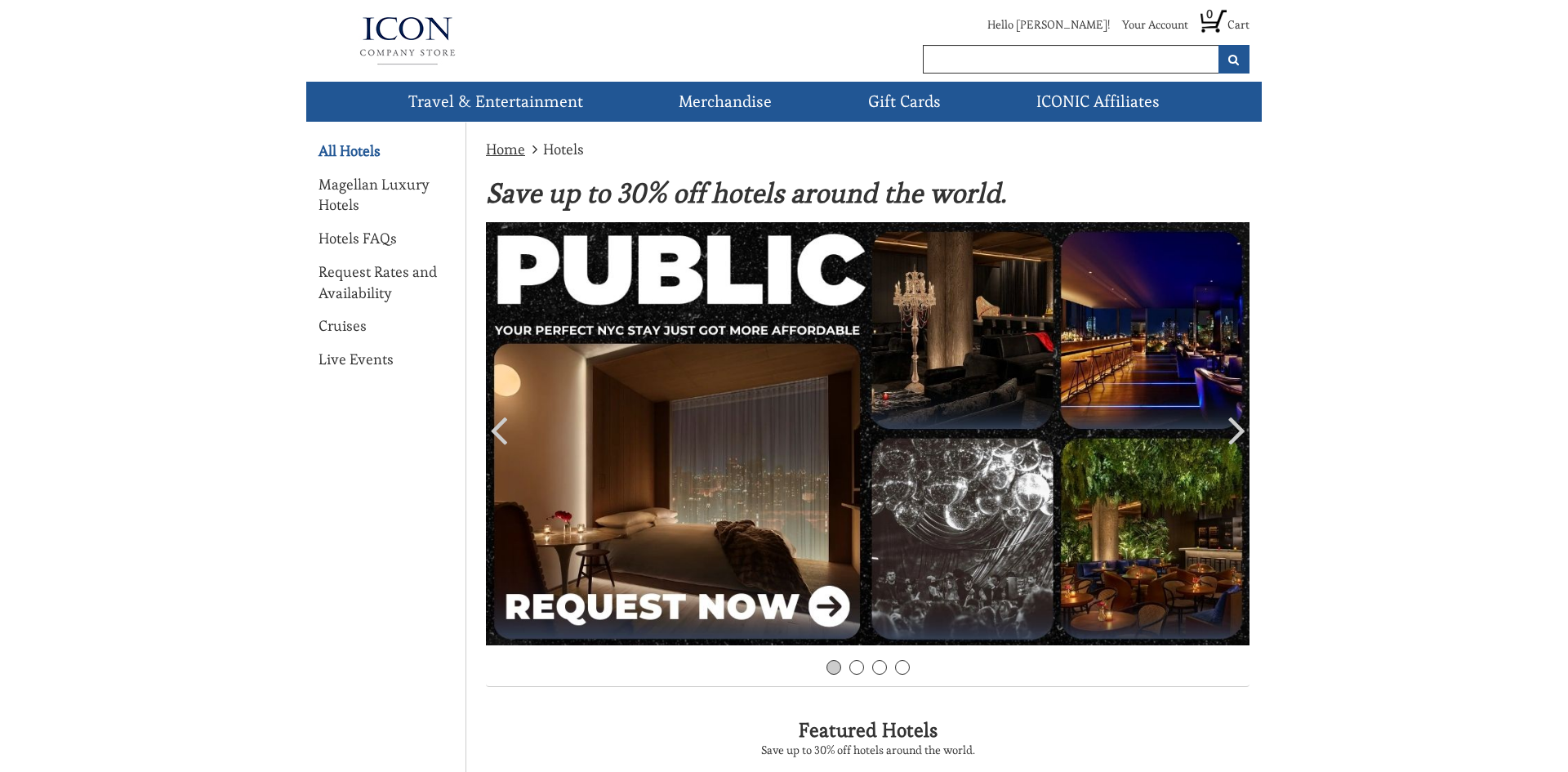
click at [351, 152] on link "All Hotels" at bounding box center [350, 151] width 62 height 22
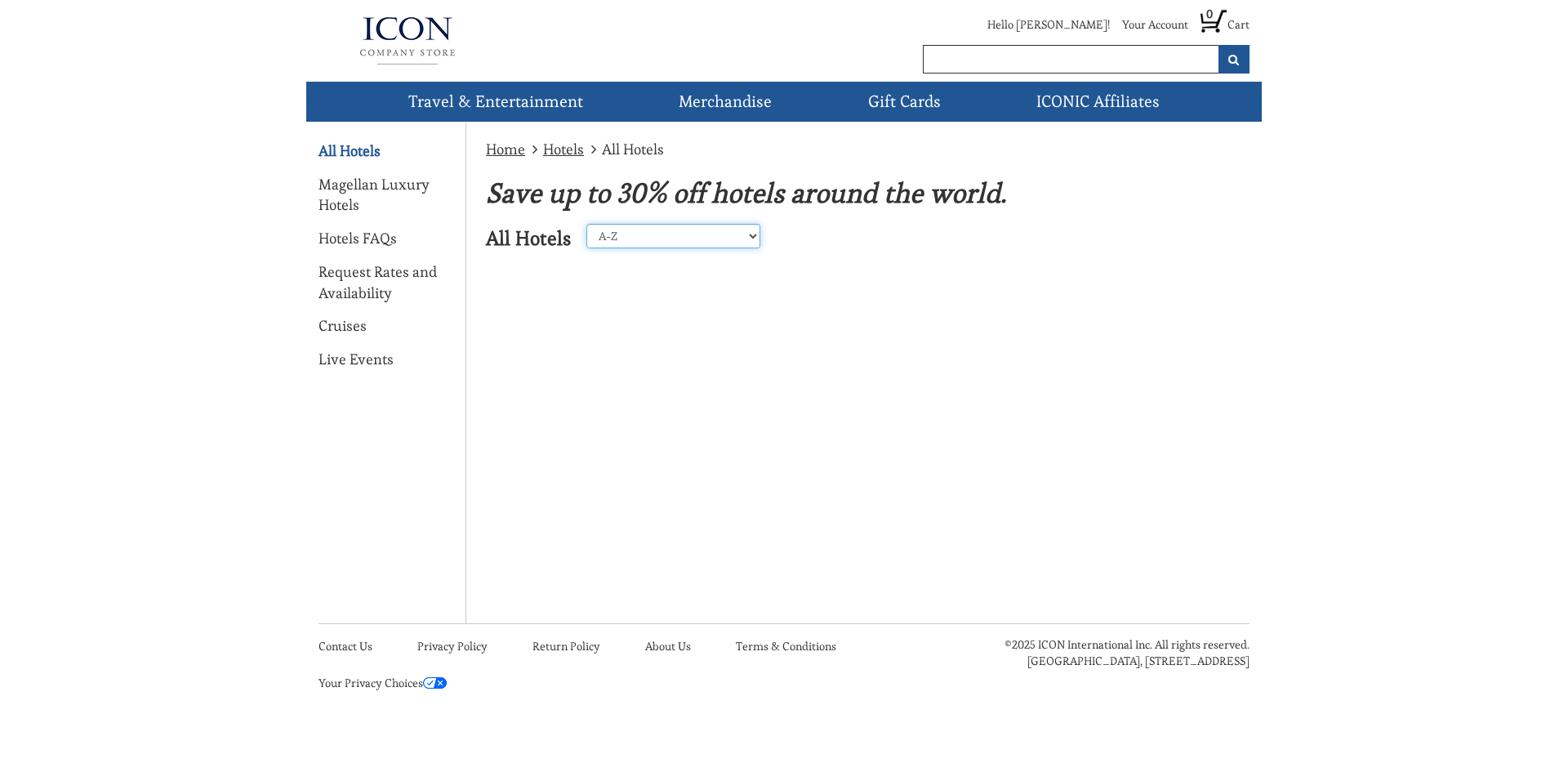
click at [666, 236] on select "A-Z Z-A [GEOGRAPHIC_DATA] [GEOGRAPHIC_DATA] [GEOGRAPHIC_DATA] [GEOGRAPHIC_DATA]…" at bounding box center [673, 236] width 174 height 24
select select "23"
click at [586, 224] on select "A-Z Z-A United States Caribbean Mexico Europe Asia Perillo Tours Africa Central…" at bounding box center [673, 236] width 174 height 24
click at [672, 242] on select "A-Z Z-A [GEOGRAPHIC_DATA] [GEOGRAPHIC_DATA] [GEOGRAPHIC_DATA] [GEOGRAPHIC_DATA]…" at bounding box center [673, 236] width 174 height 24
select select "24"
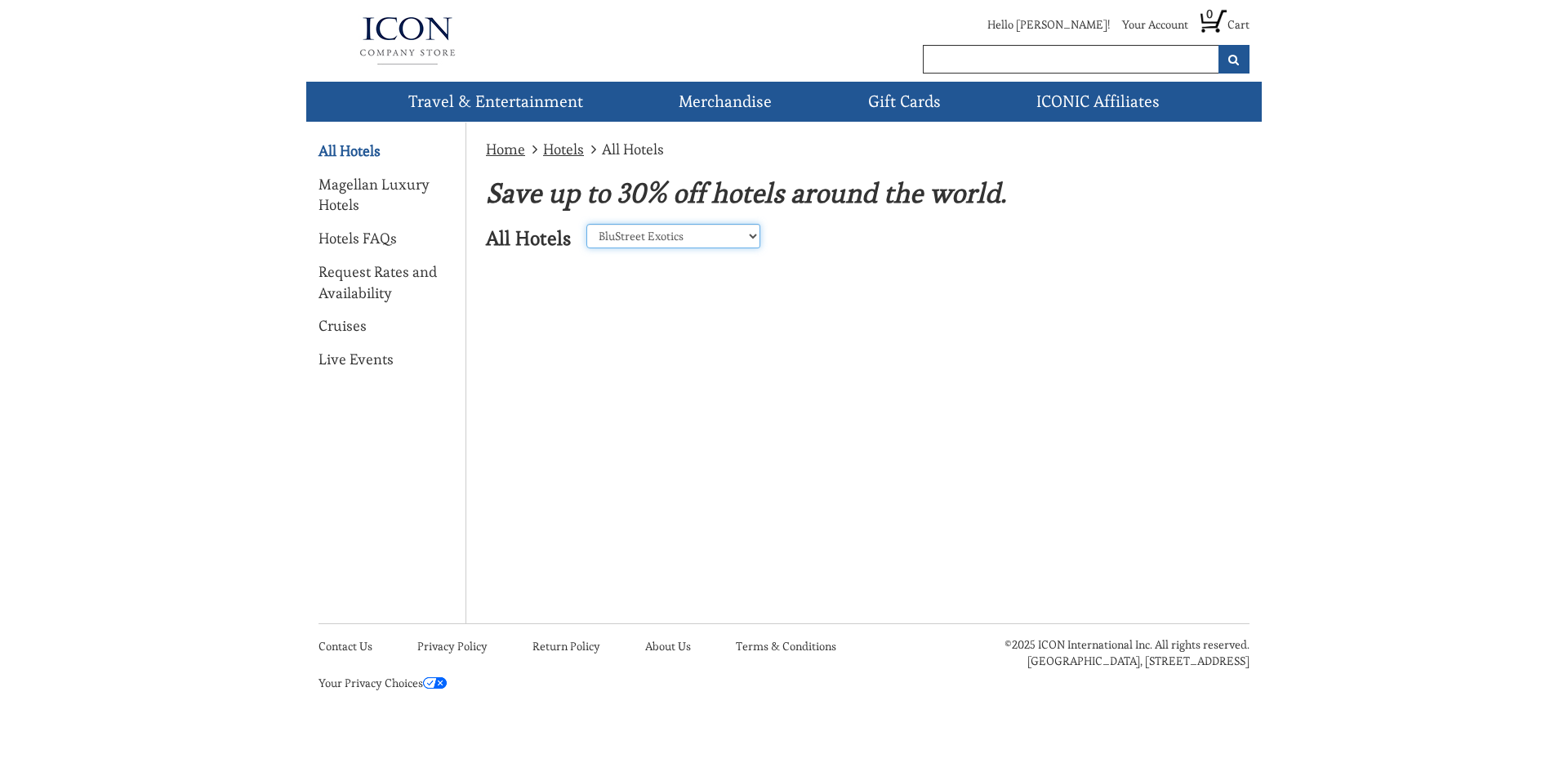
click at [586, 224] on select "A-Z Z-A [GEOGRAPHIC_DATA] [GEOGRAPHIC_DATA] [GEOGRAPHIC_DATA] [GEOGRAPHIC_DATA]…" at bounding box center [673, 236] width 174 height 24
click at [666, 236] on select "A-Z Z-A [GEOGRAPHIC_DATA] [GEOGRAPHIC_DATA] [GEOGRAPHIC_DATA] [GEOGRAPHIC_DATA]…" at bounding box center [673, 236] width 174 height 24
select select "1"
click at [586, 224] on select "A-Z Z-A [GEOGRAPHIC_DATA] [GEOGRAPHIC_DATA] [GEOGRAPHIC_DATA] [GEOGRAPHIC_DATA]…" at bounding box center [673, 236] width 174 height 24
click at [640, 238] on select "A-Z Z-A [GEOGRAPHIC_DATA] [GEOGRAPHIC_DATA] [GEOGRAPHIC_DATA] [GEOGRAPHIC_DATA]…" at bounding box center [673, 236] width 174 height 24
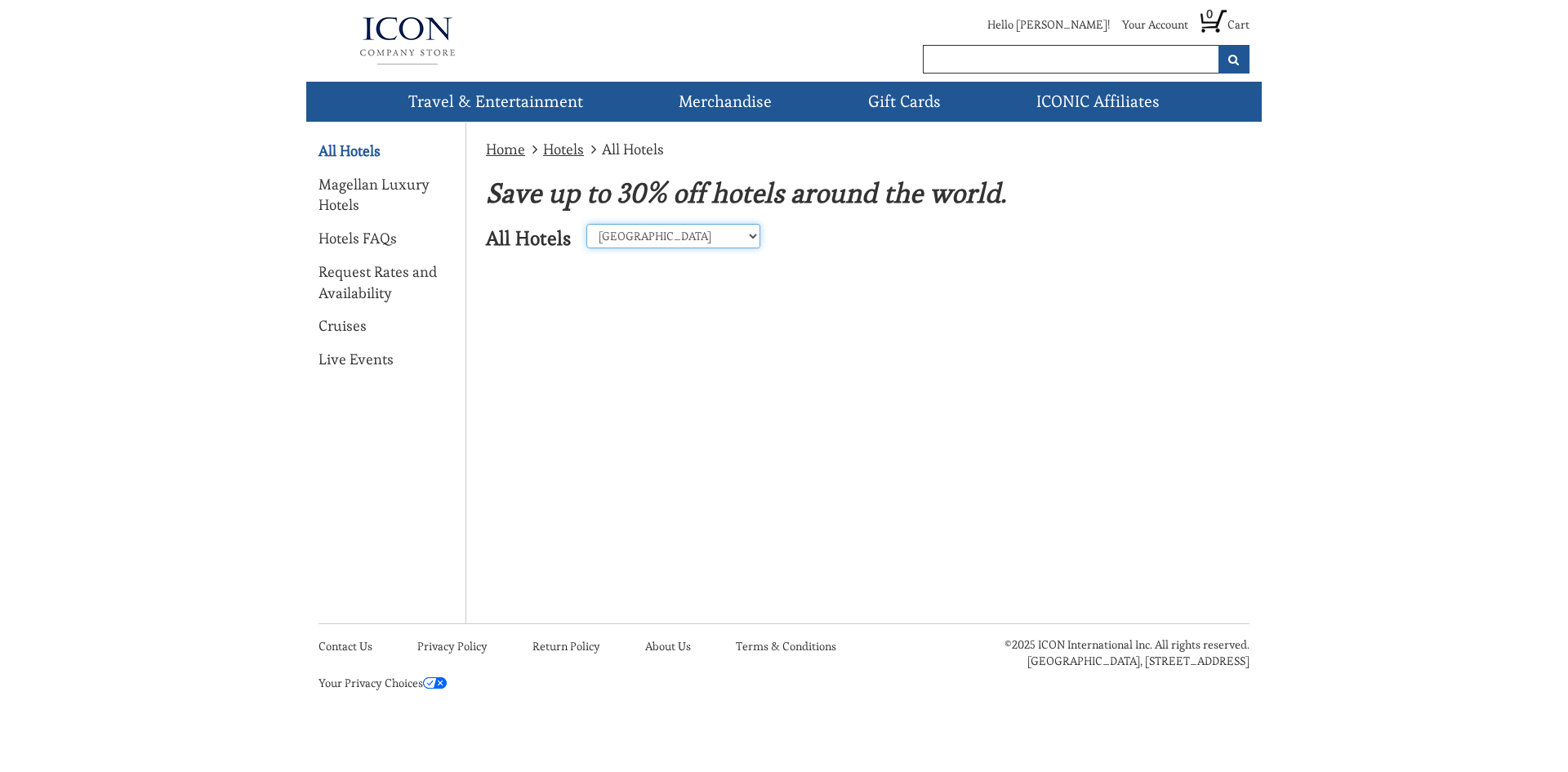
select select "10"
click at [586, 224] on select "A-Z Z-A [GEOGRAPHIC_DATA] [GEOGRAPHIC_DATA] [GEOGRAPHIC_DATA] [GEOGRAPHIC_DATA]…" at bounding box center [673, 236] width 174 height 24
click at [661, 240] on select "A-Z Z-A [GEOGRAPHIC_DATA] [GEOGRAPHIC_DATA] [GEOGRAPHIC_DATA] [GEOGRAPHIC_DATA]…" at bounding box center [673, 236] width 174 height 24
select select "1"
click at [586, 224] on select "A-Z Z-A [GEOGRAPHIC_DATA] [GEOGRAPHIC_DATA] [GEOGRAPHIC_DATA] [GEOGRAPHIC_DATA]…" at bounding box center [673, 236] width 174 height 24
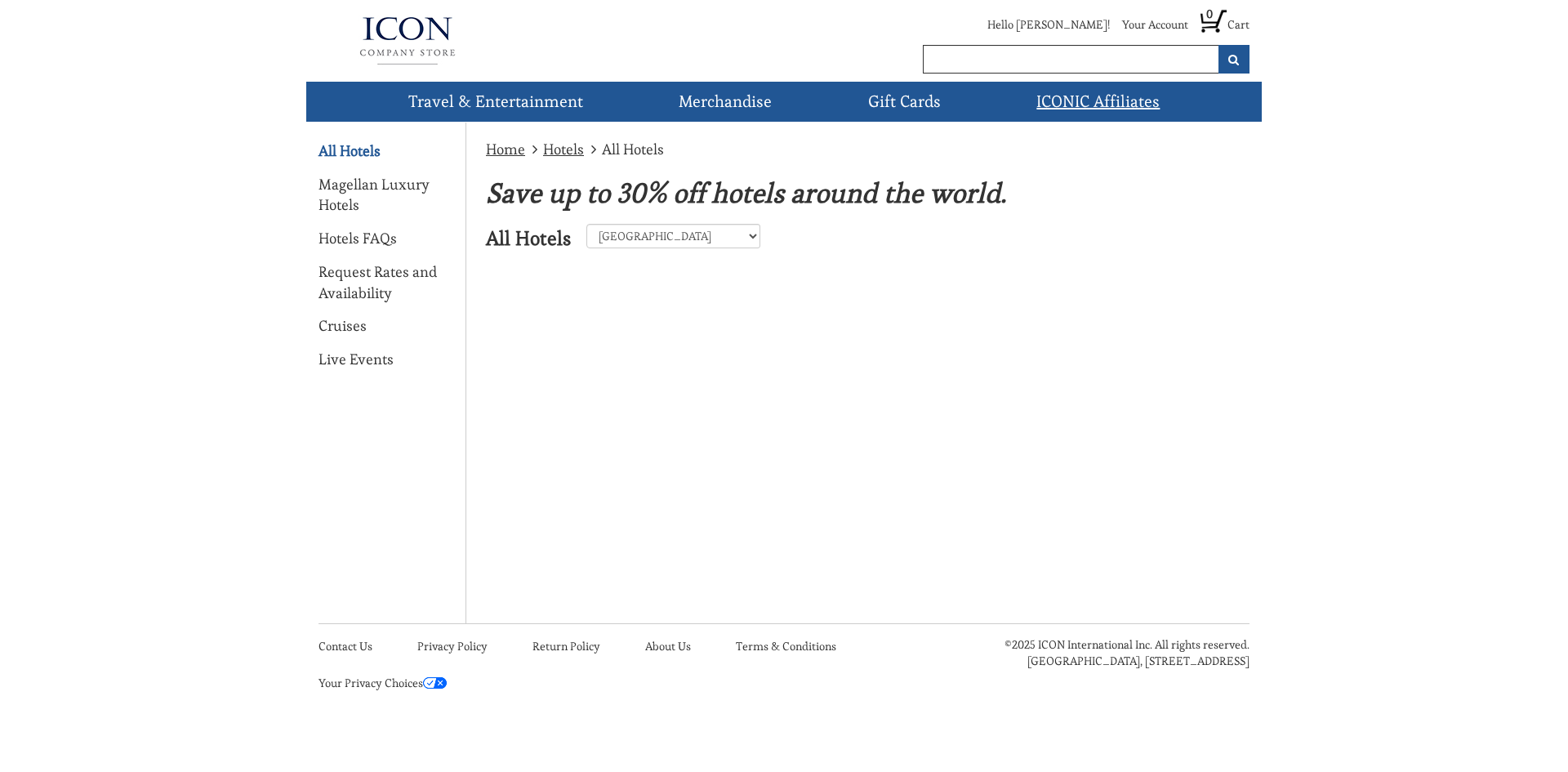
click at [1114, 100] on link "ICONIC Affiliates" at bounding box center [1098, 102] width 136 height 40
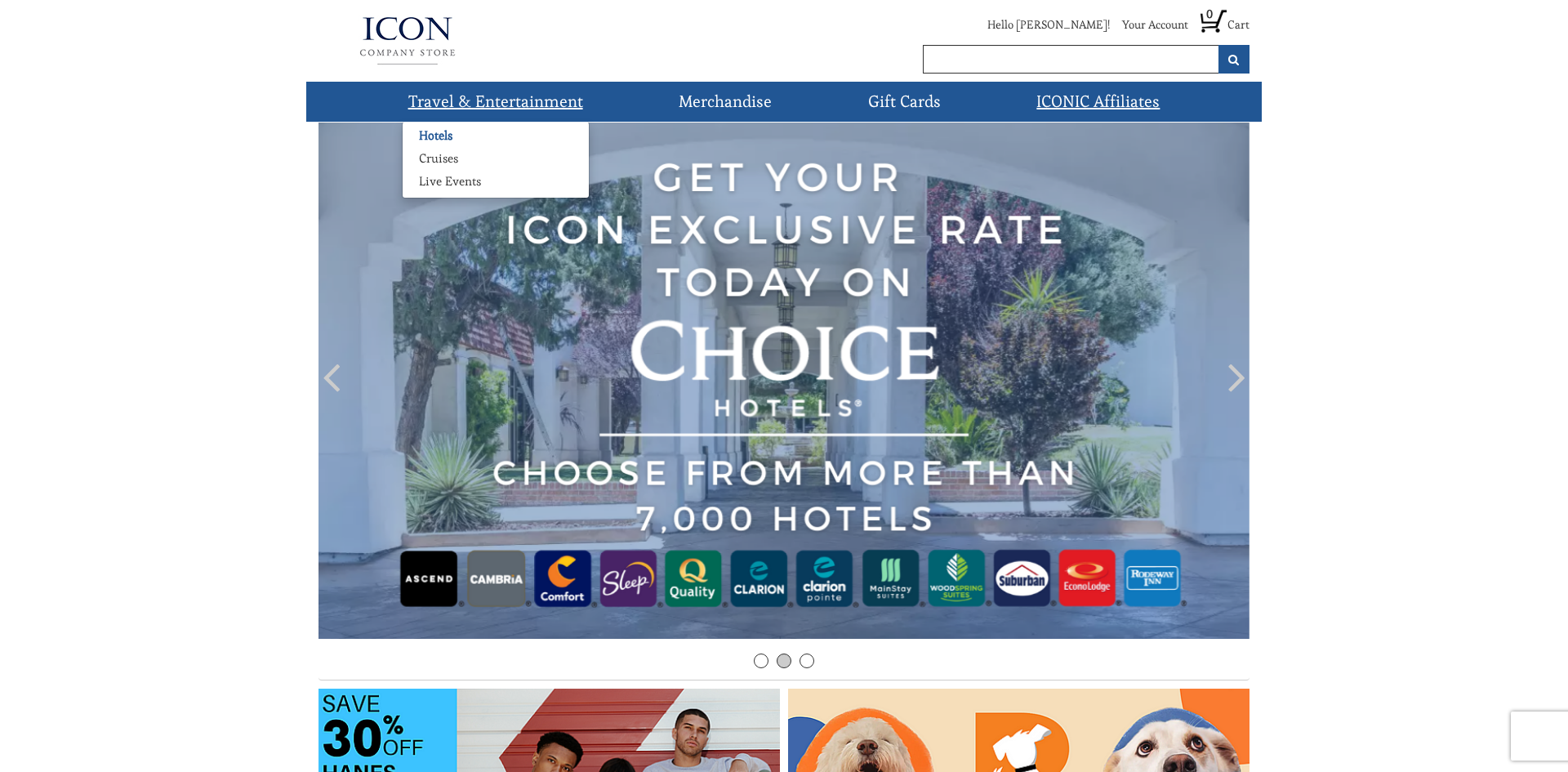
click at [443, 136] on link "Hotels" at bounding box center [436, 135] width 66 height 16
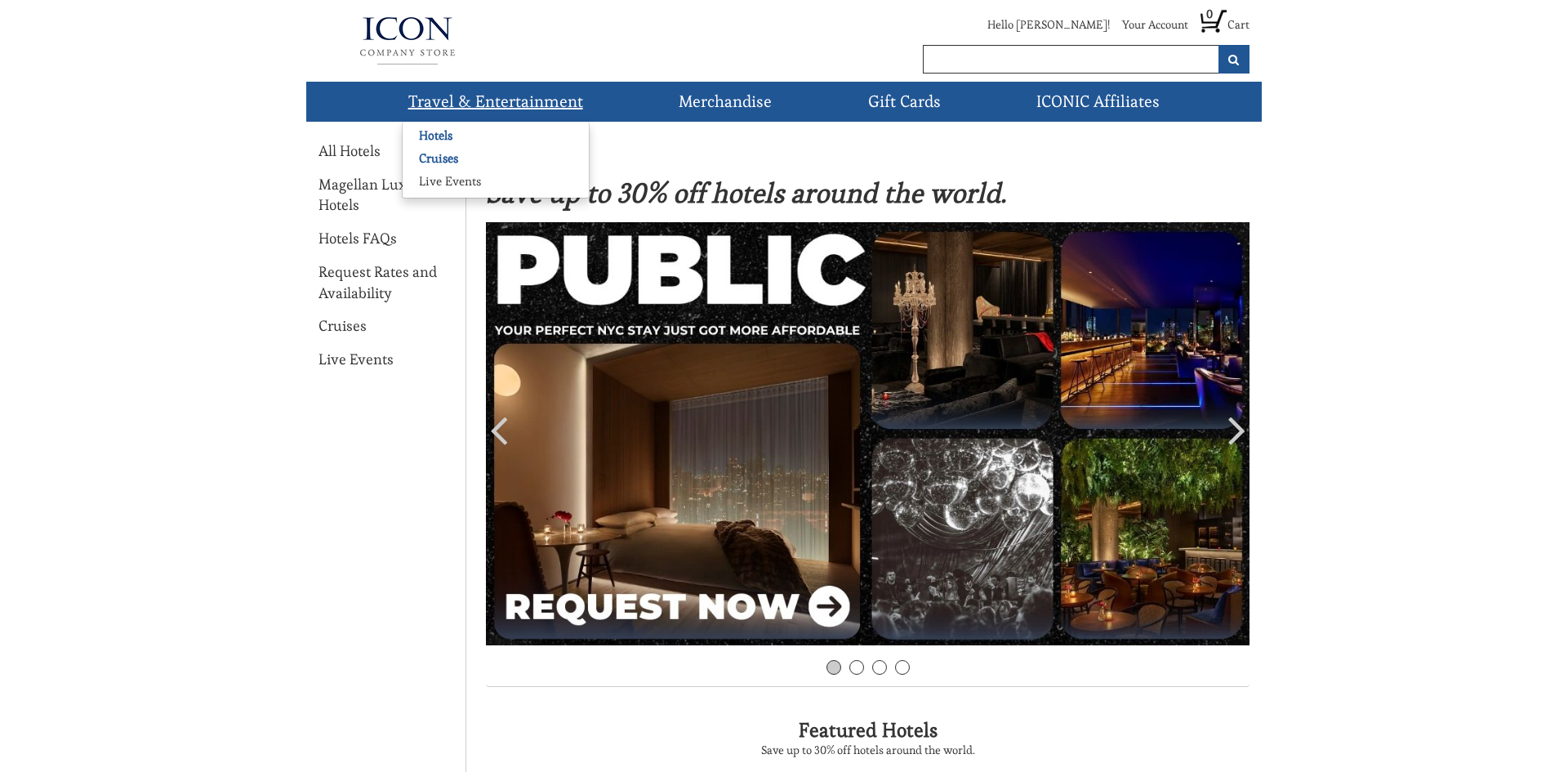
click at [436, 156] on link "Cruises" at bounding box center [438, 159] width 71 height 16
click at [351, 325] on link "Cruises" at bounding box center [343, 326] width 48 height 22
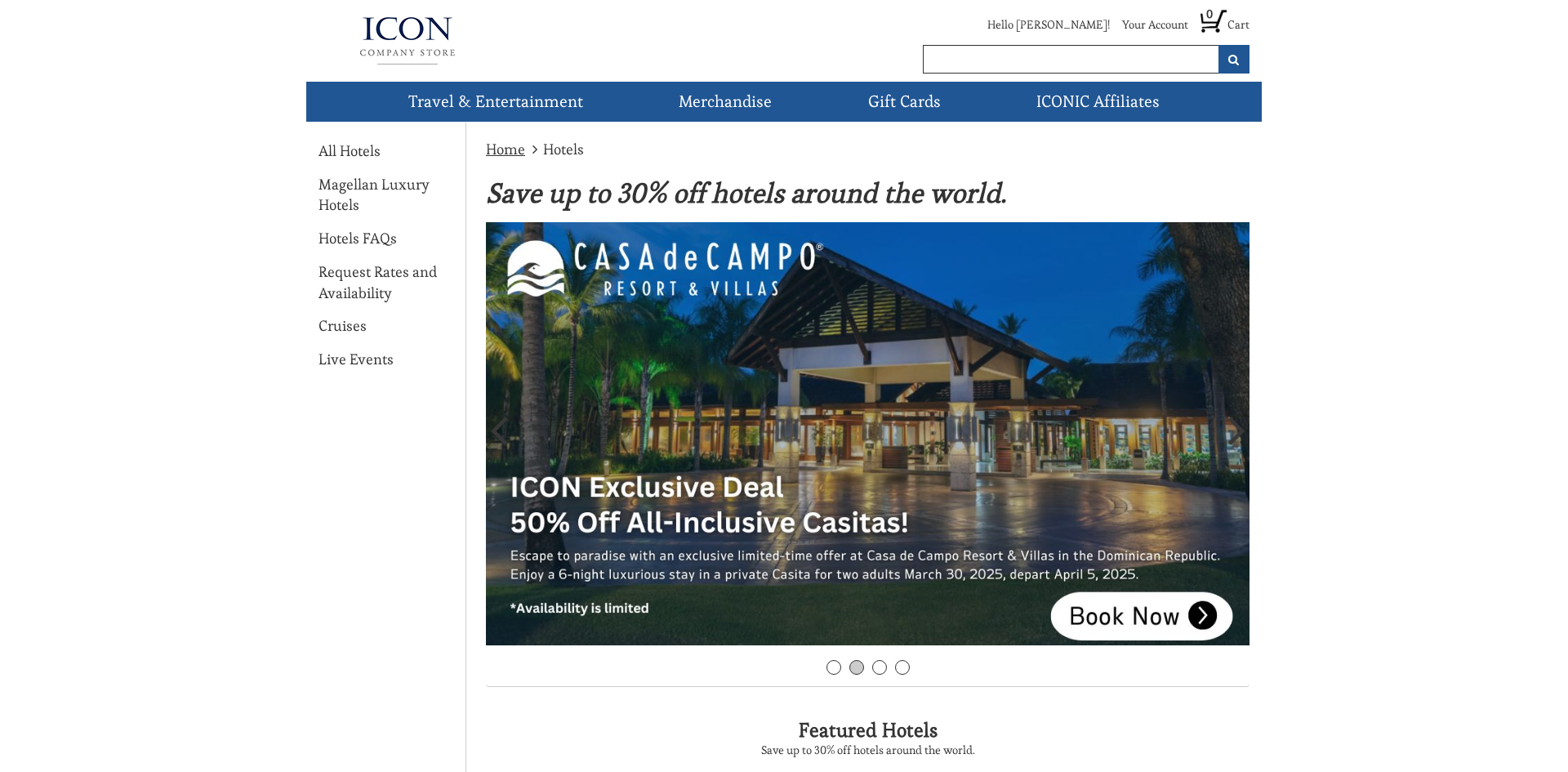
click at [1127, 615] on img at bounding box center [867, 434] width 764 height 424
click at [340, 147] on link "All Hotels" at bounding box center [350, 151] width 62 height 22
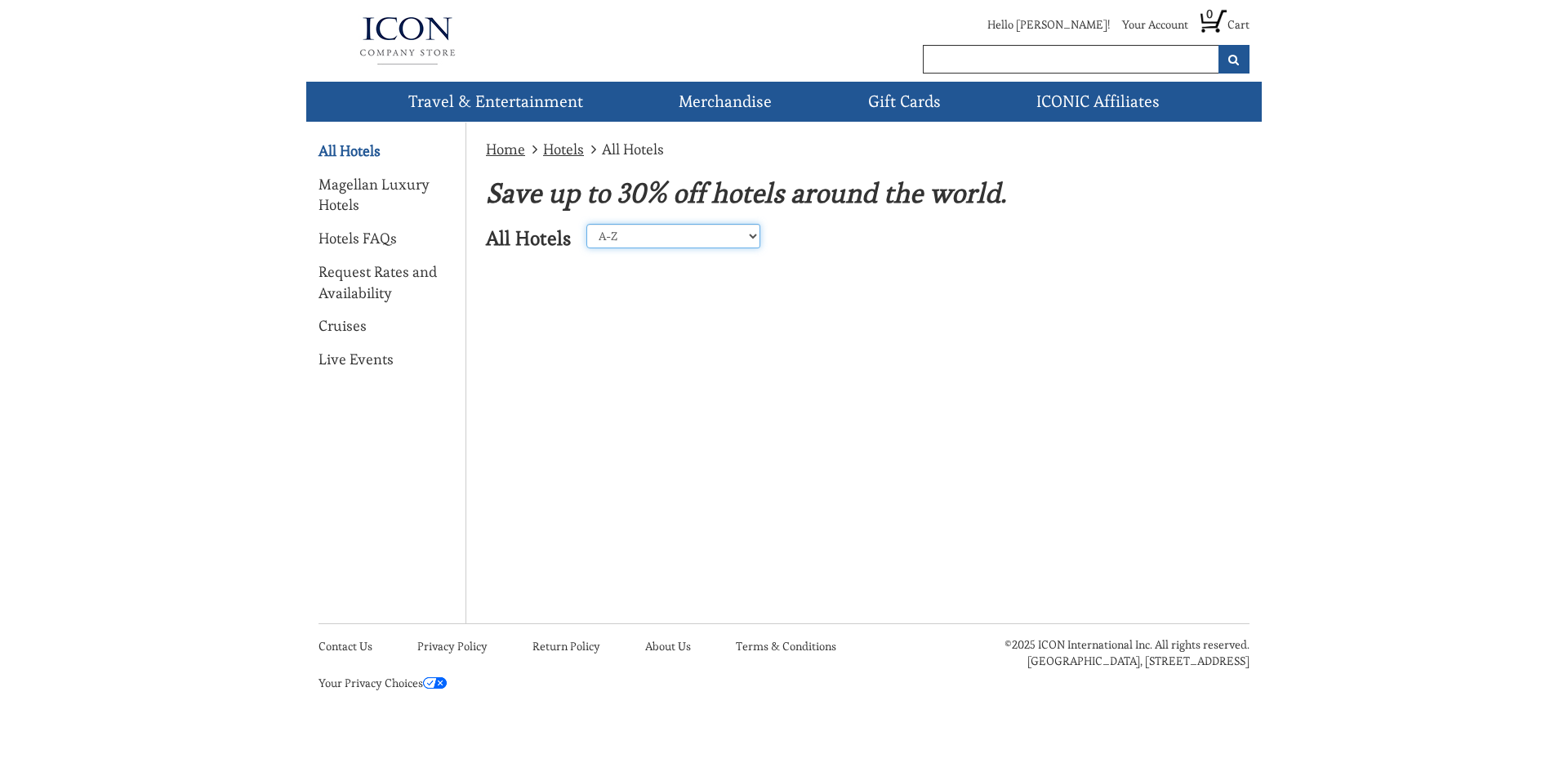
click at [633, 243] on select "A-Z Z-A [GEOGRAPHIC_DATA] [GEOGRAPHIC_DATA] [GEOGRAPHIC_DATA] [GEOGRAPHIC_DATA]…" at bounding box center [673, 236] width 174 height 24
select select "12"
click at [586, 224] on select "A-Z Z-A [GEOGRAPHIC_DATA] [GEOGRAPHIC_DATA] [GEOGRAPHIC_DATA] [GEOGRAPHIC_DATA]…" at bounding box center [673, 236] width 174 height 24
click at [436, 134] on link "Hotels" at bounding box center [436, 135] width 66 height 16
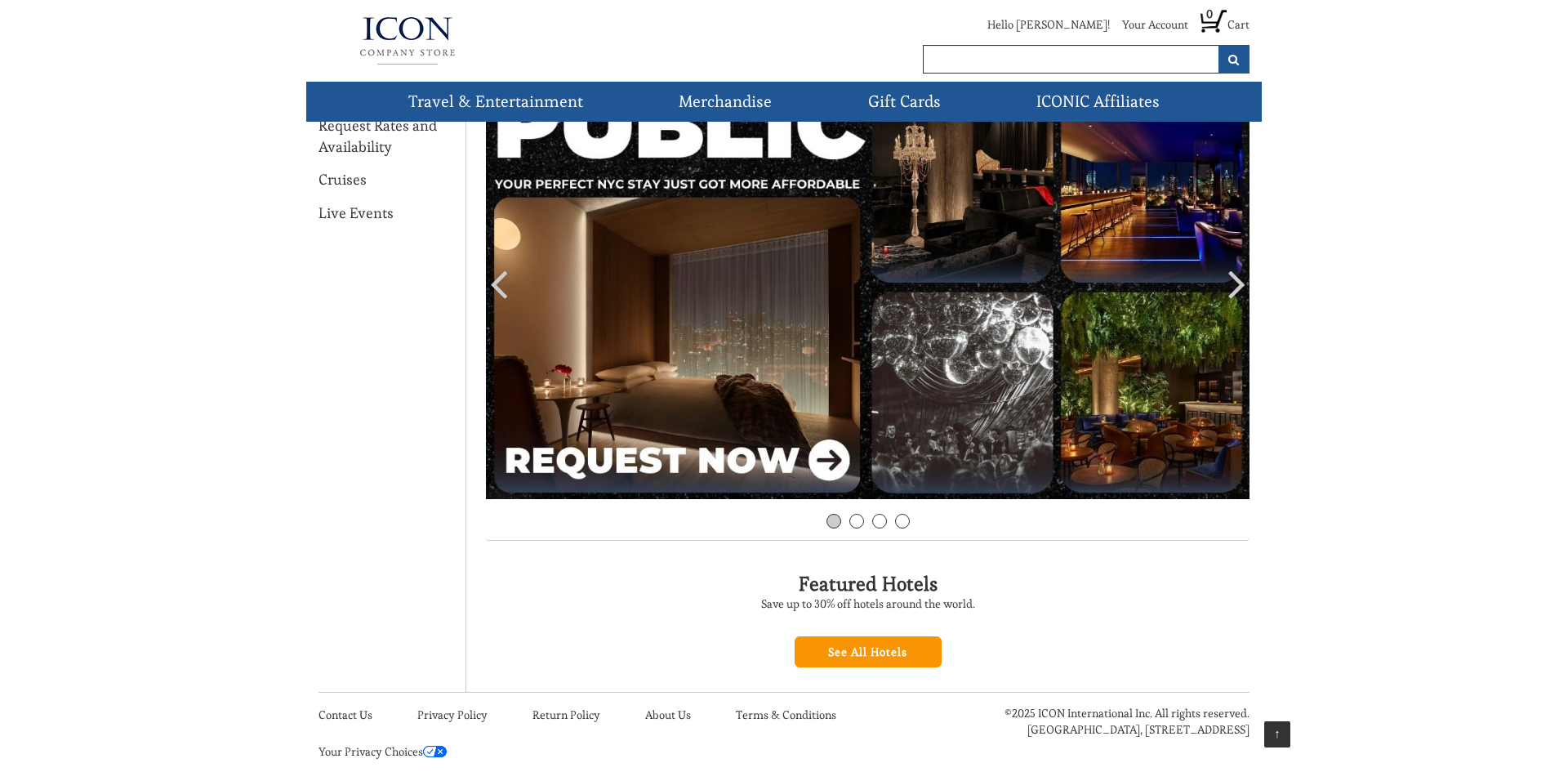
scroll to position [175, 0]
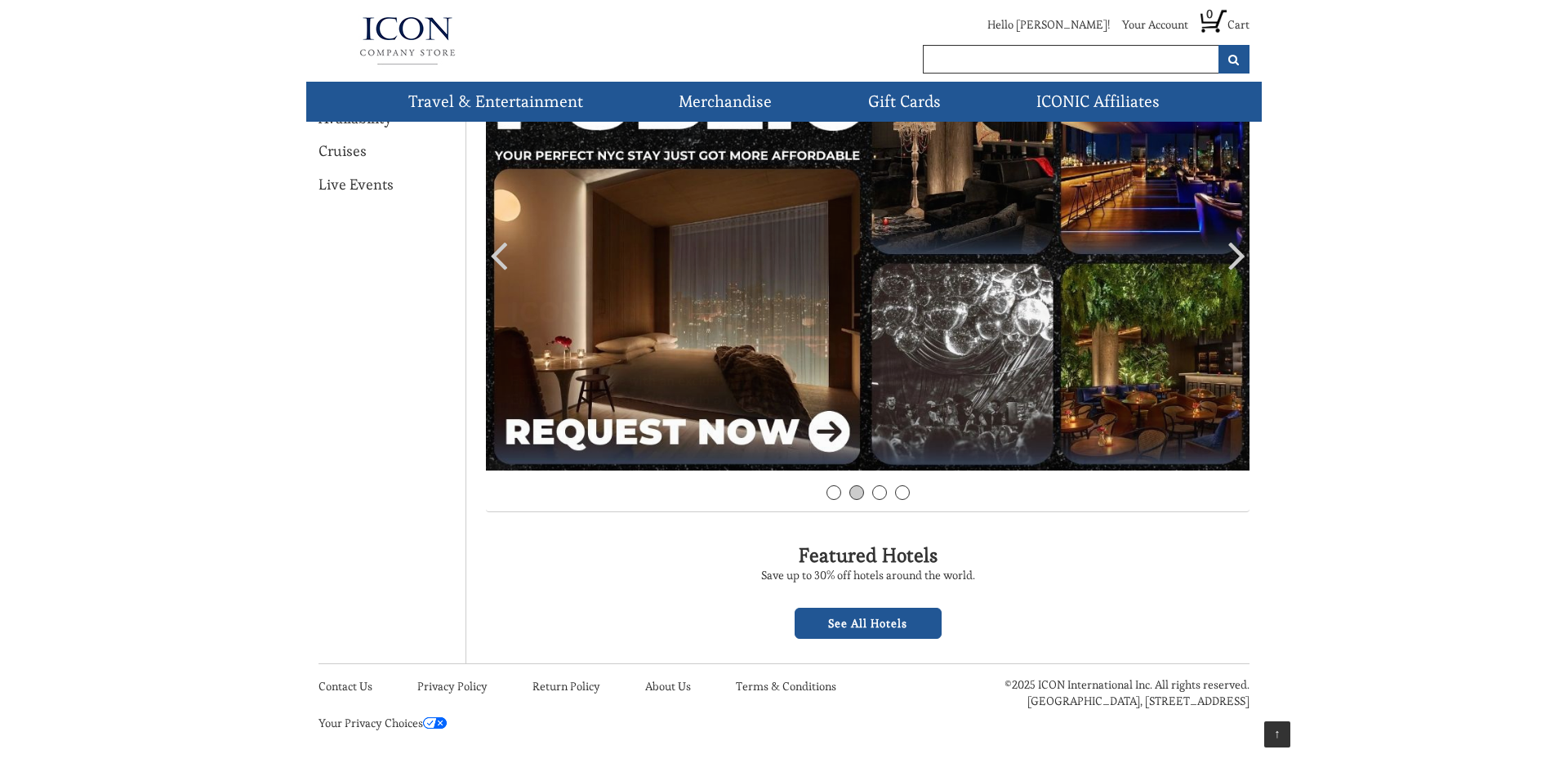
click at [842, 623] on link "See All Hotels" at bounding box center [868, 624] width 147 height 31
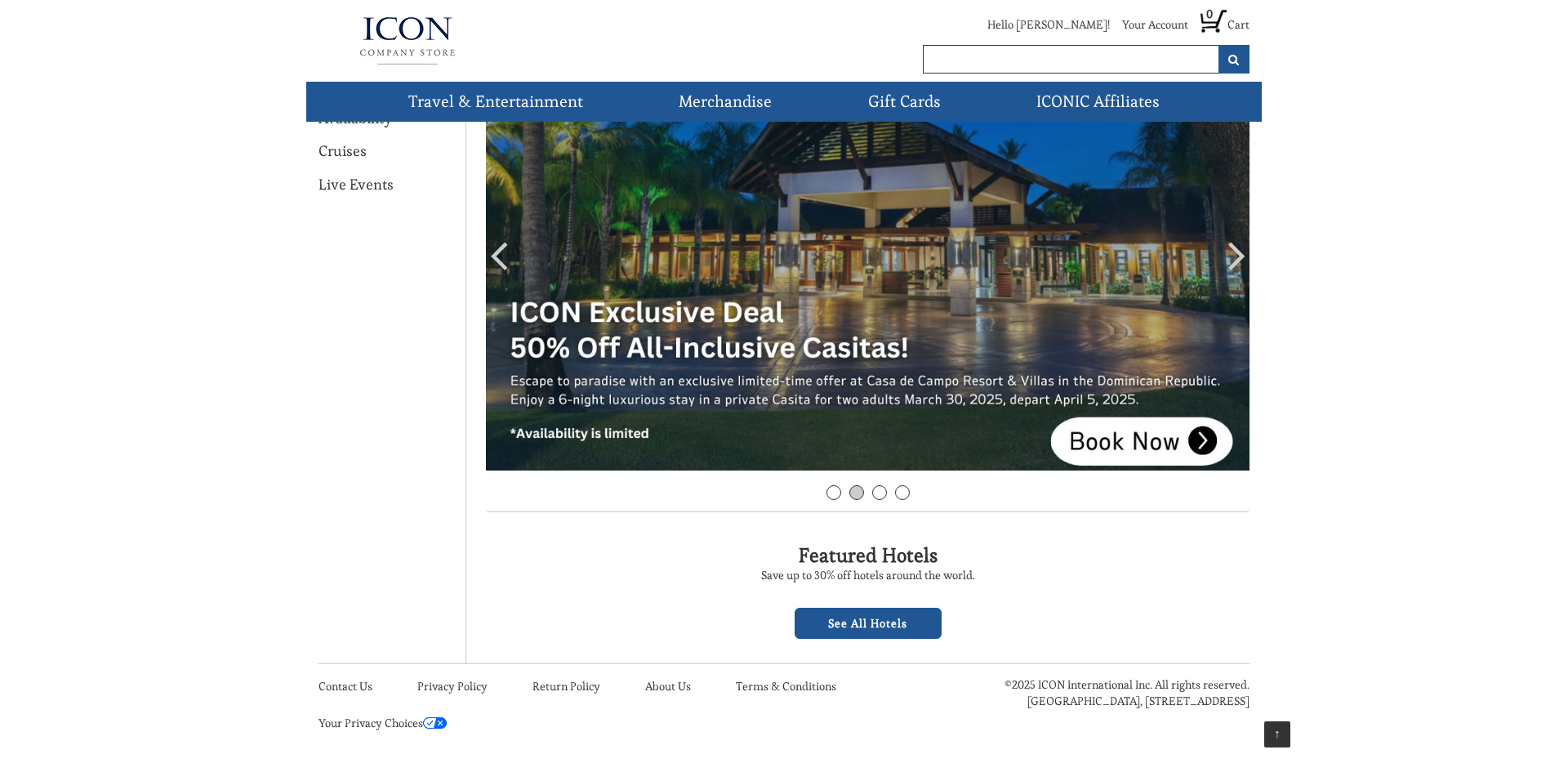
click at [819, 629] on link "See All Hotels" at bounding box center [868, 624] width 147 height 31
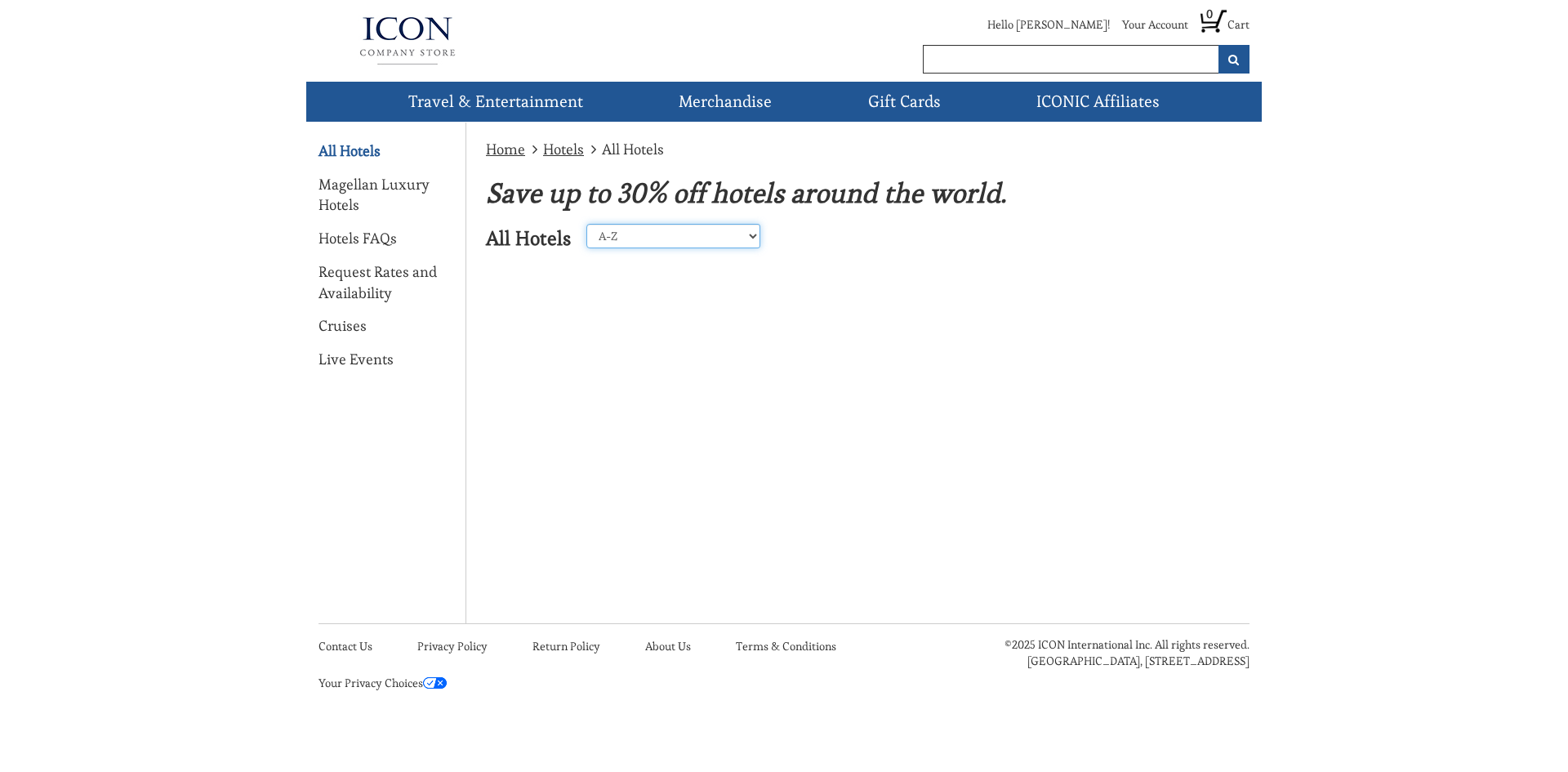
click at [628, 236] on select "A-Z Z-A United States Caribbean Mexico Europe Asia Perillo Tours Africa Central…" at bounding box center [673, 236] width 174 height 24
select select "23"
click at [586, 224] on select "A-Z Z-A United States Caribbean Mexico Europe Asia Perillo Tours Africa Central…" at bounding box center [673, 236] width 174 height 24
click at [346, 193] on link "Magellan Luxury Hotels" at bounding box center [386, 195] width 134 height 41
click at [328, 140] on link "All Hotels" at bounding box center [350, 151] width 62 height 22
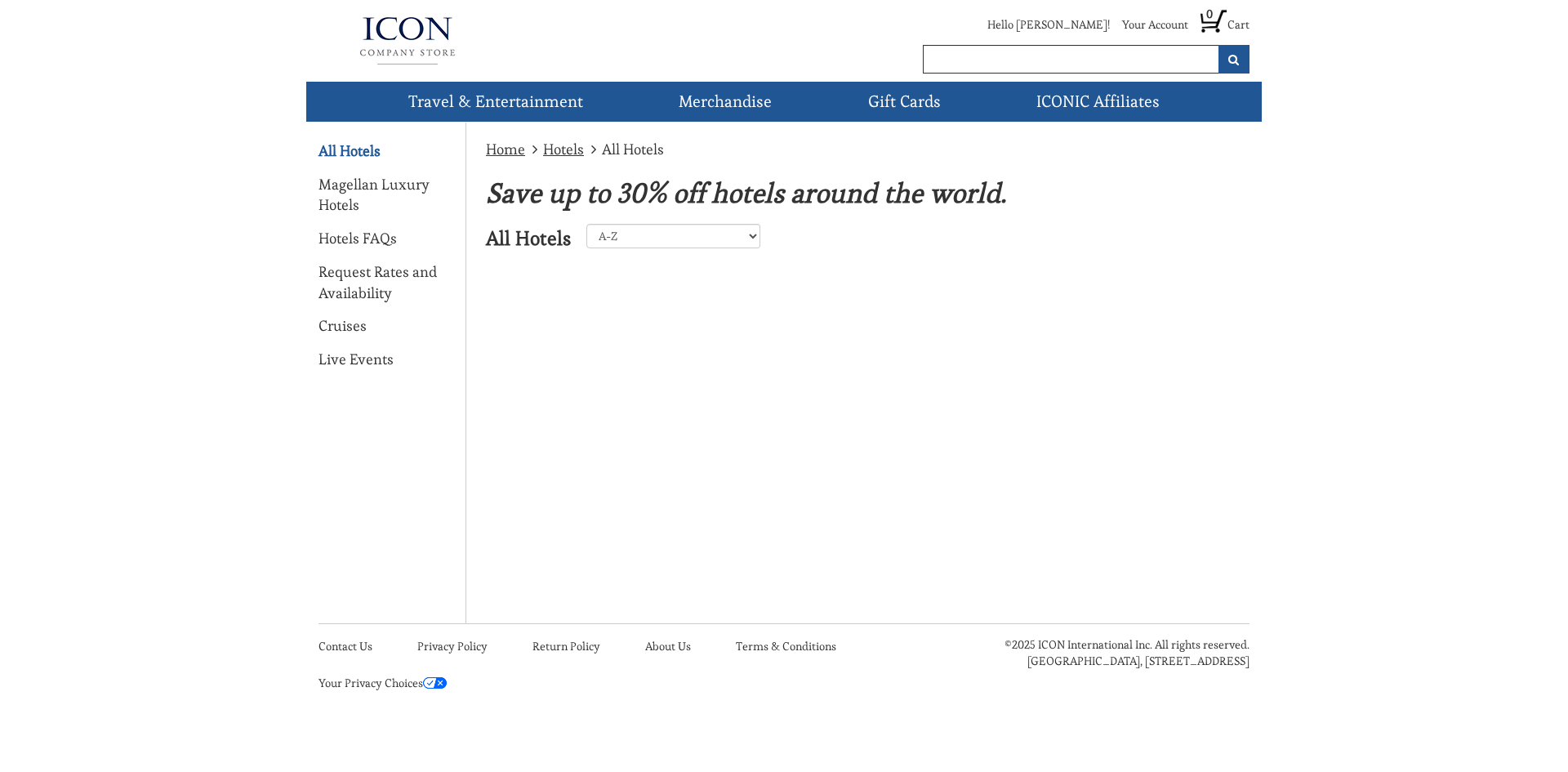
click at [337, 152] on link "All Hotels" at bounding box center [350, 151] width 62 height 22
click at [685, 242] on select "A-Z Z-A [GEOGRAPHIC_DATA] [GEOGRAPHIC_DATA] [GEOGRAPHIC_DATA] [GEOGRAPHIC_DATA]…" at bounding box center [673, 236] width 174 height 24
select select "1"
click at [586, 224] on select "A-Z Z-A [GEOGRAPHIC_DATA] [GEOGRAPHIC_DATA] [GEOGRAPHIC_DATA] [GEOGRAPHIC_DATA]…" at bounding box center [673, 236] width 174 height 24
click at [641, 237] on select "A-Z Z-A [GEOGRAPHIC_DATA] [GEOGRAPHIC_DATA] [GEOGRAPHIC_DATA] [GEOGRAPHIC_DATA]…" at bounding box center [673, 236] width 174 height 24
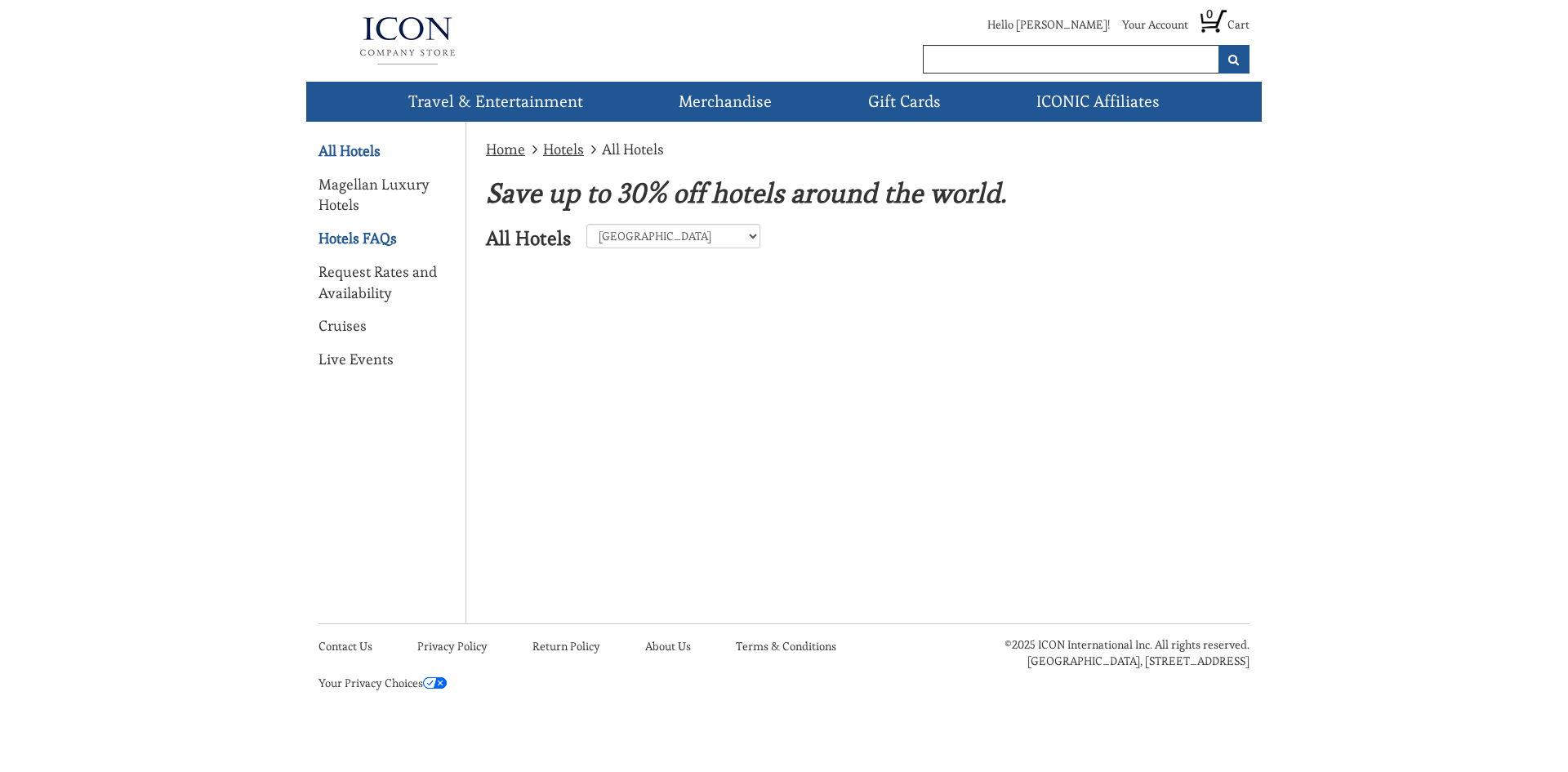
click at [340, 243] on link "Hotels FAQs" at bounding box center [357, 239] width 78 height 22
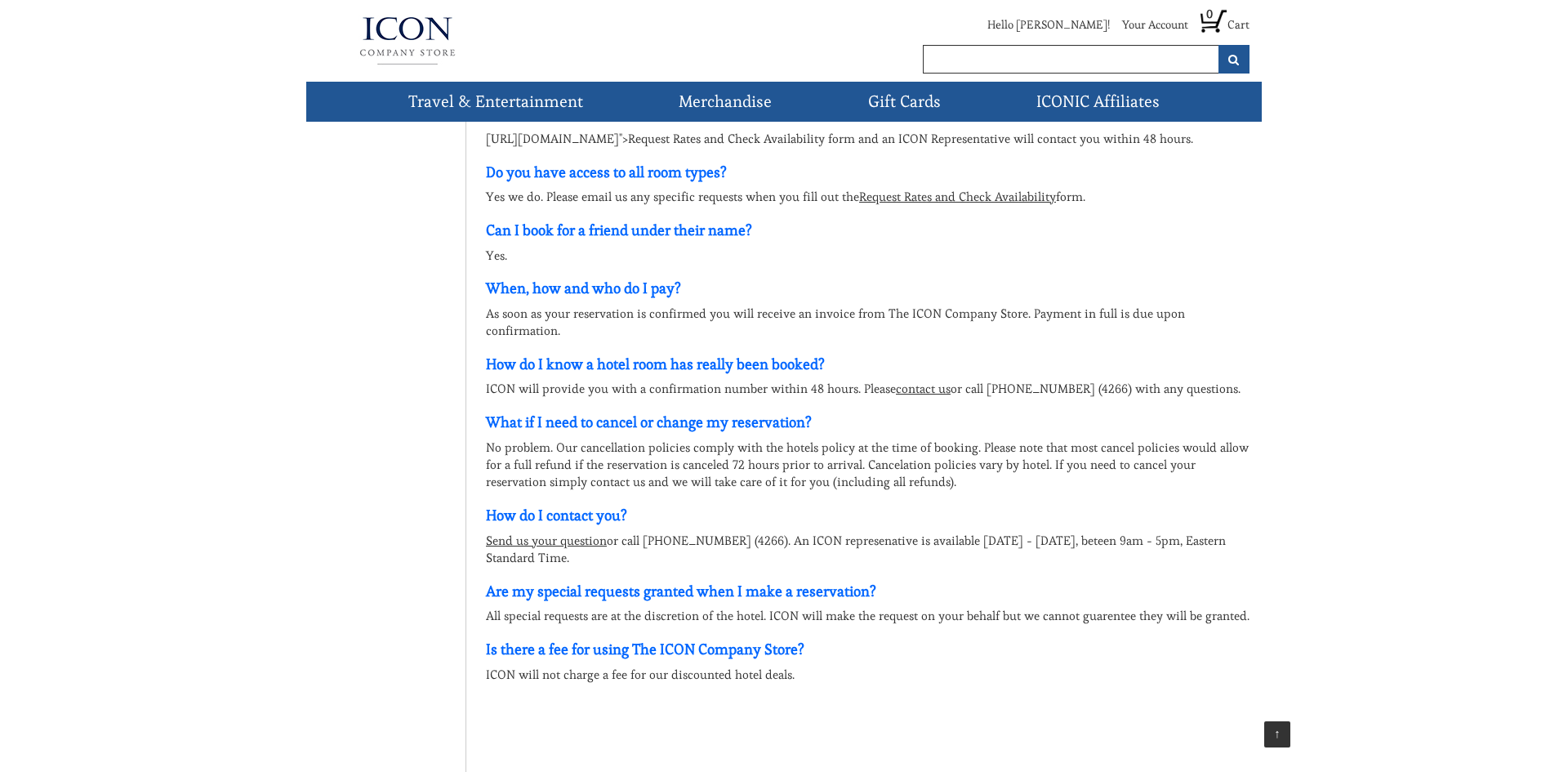
scroll to position [597, 0]
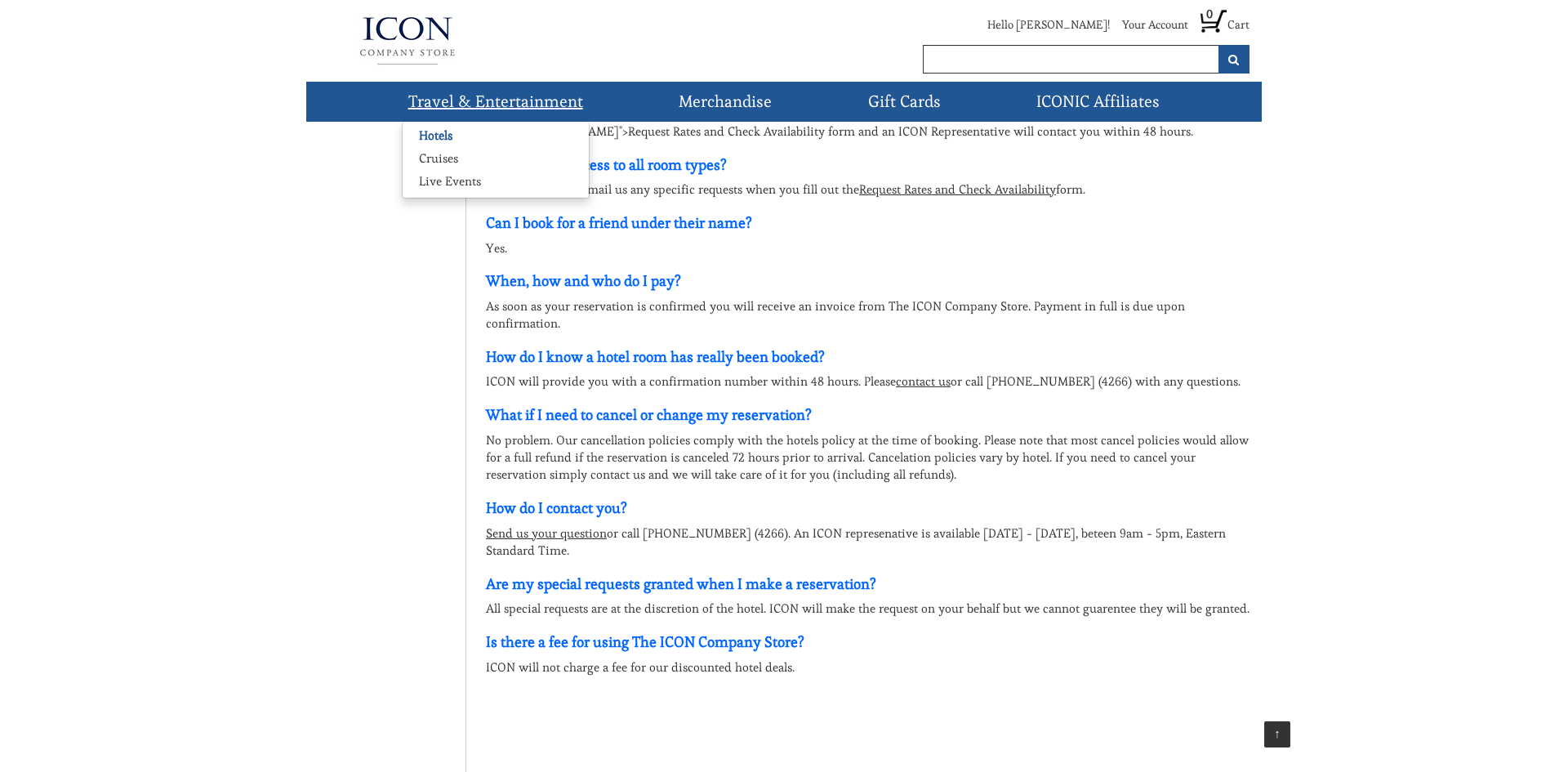
click at [443, 138] on link "Hotels" at bounding box center [436, 135] width 66 height 16
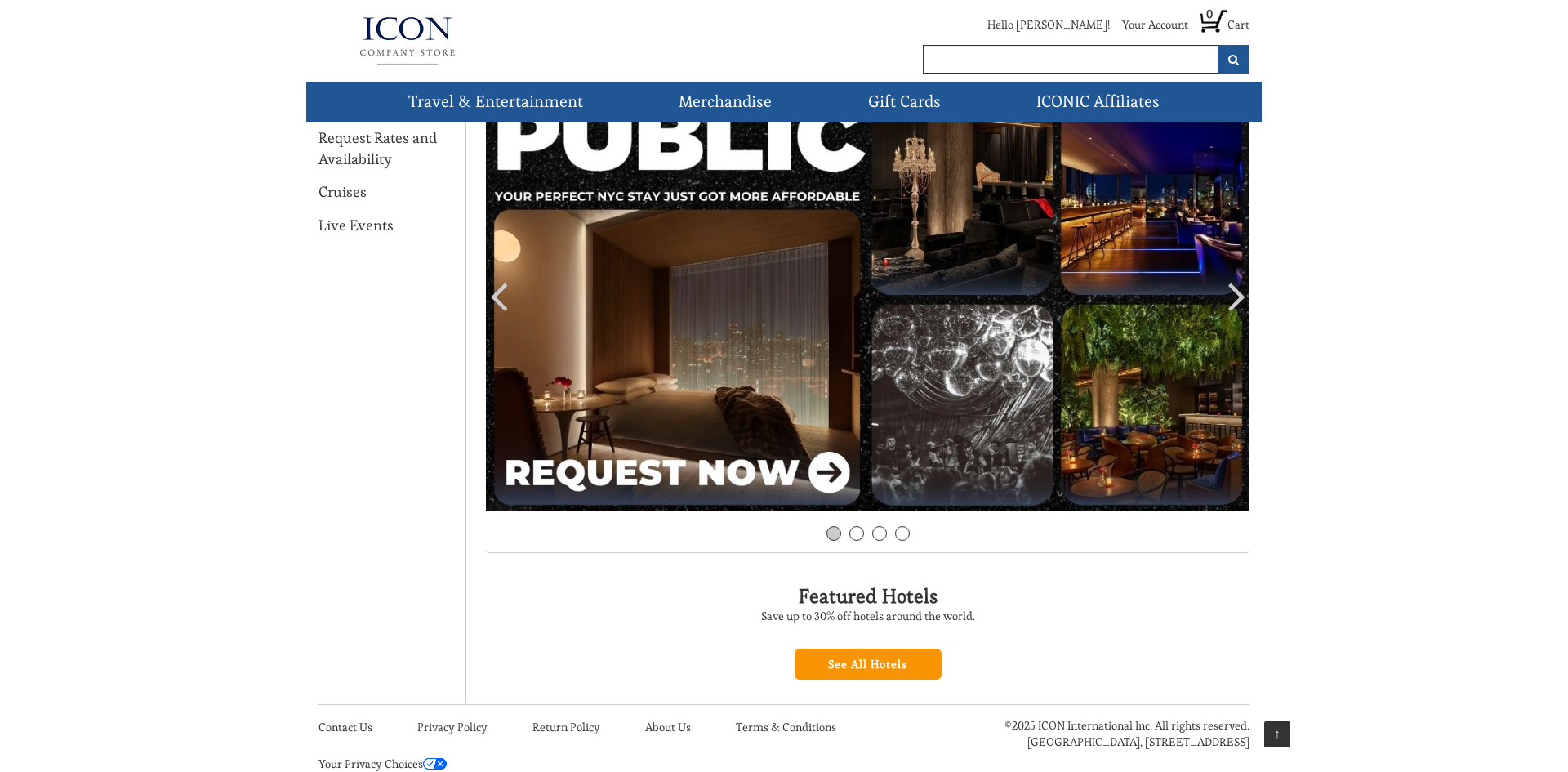
scroll to position [175, 0]
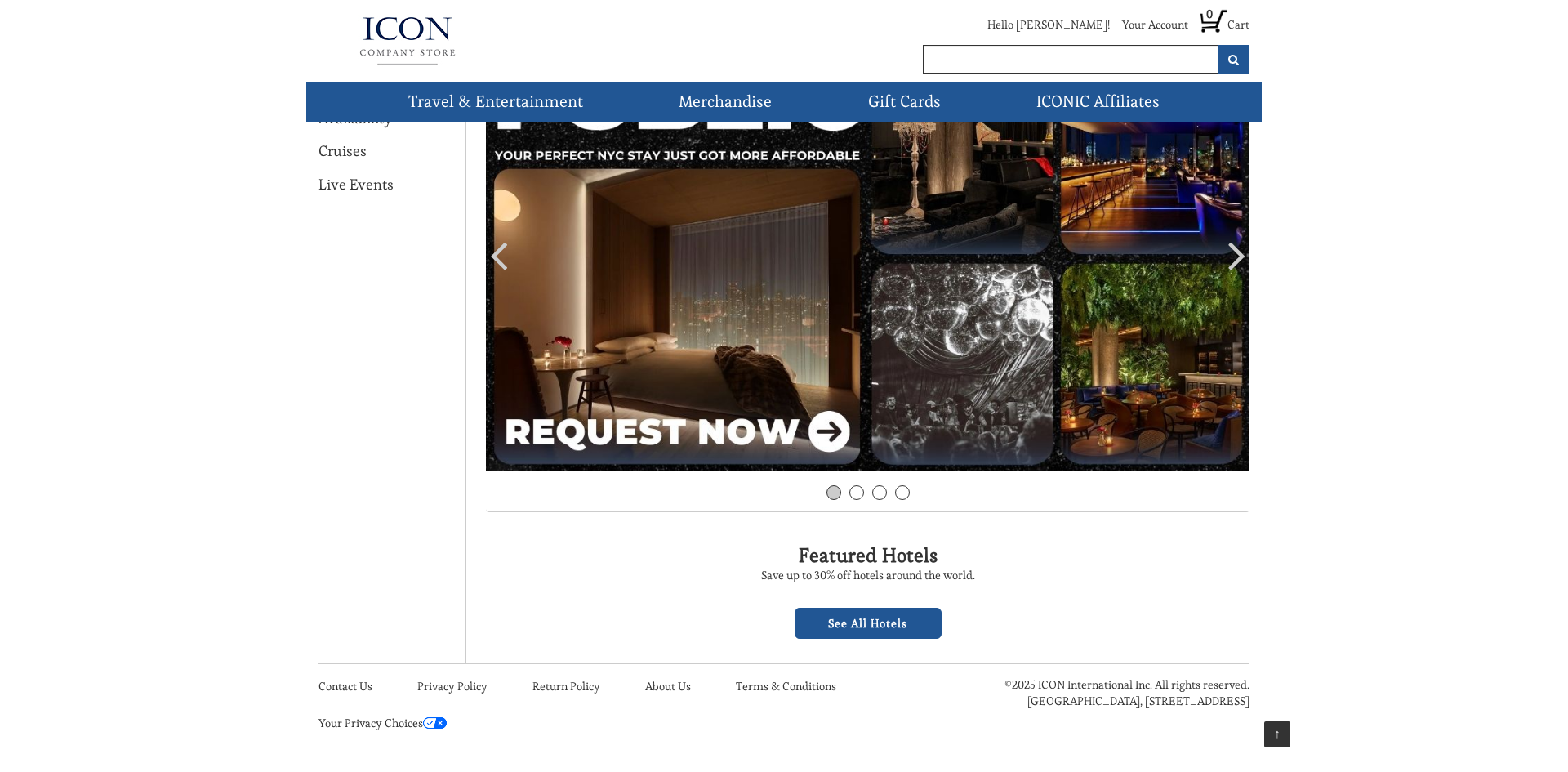
click at [826, 620] on link "See All Hotels" at bounding box center [868, 624] width 147 height 31
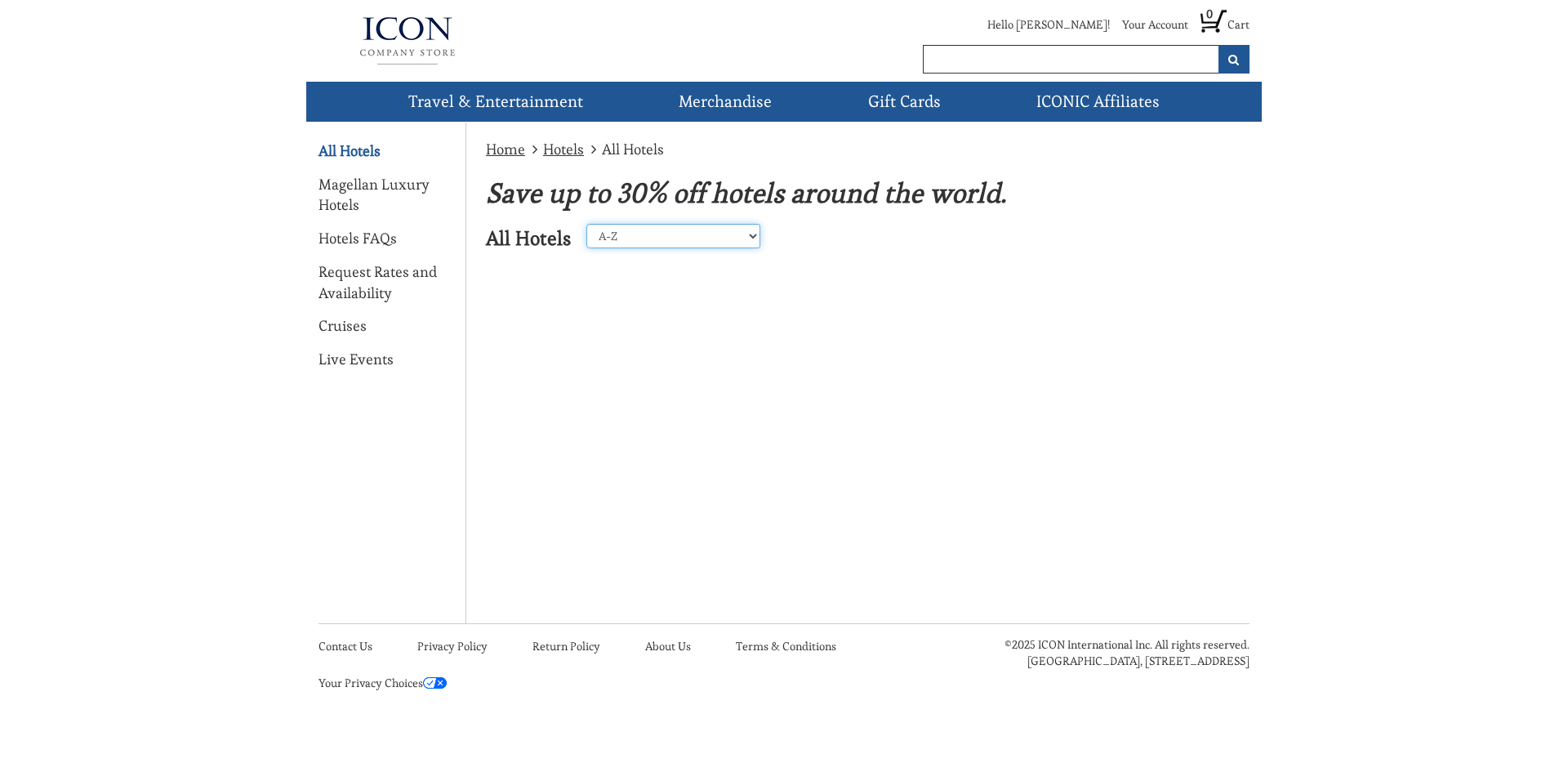
click at [635, 236] on select "A-Z Z-A [GEOGRAPHIC_DATA] [GEOGRAPHIC_DATA] [GEOGRAPHIC_DATA] [GEOGRAPHIC_DATA]…" at bounding box center [673, 236] width 174 height 24
select select "26"
click at [586, 224] on select "A-Z Z-A [GEOGRAPHIC_DATA] [GEOGRAPHIC_DATA] [GEOGRAPHIC_DATA] [GEOGRAPHIC_DATA]…" at bounding box center [673, 236] width 174 height 24
click at [331, 241] on link "Hotels FAQs" at bounding box center [357, 239] width 78 height 22
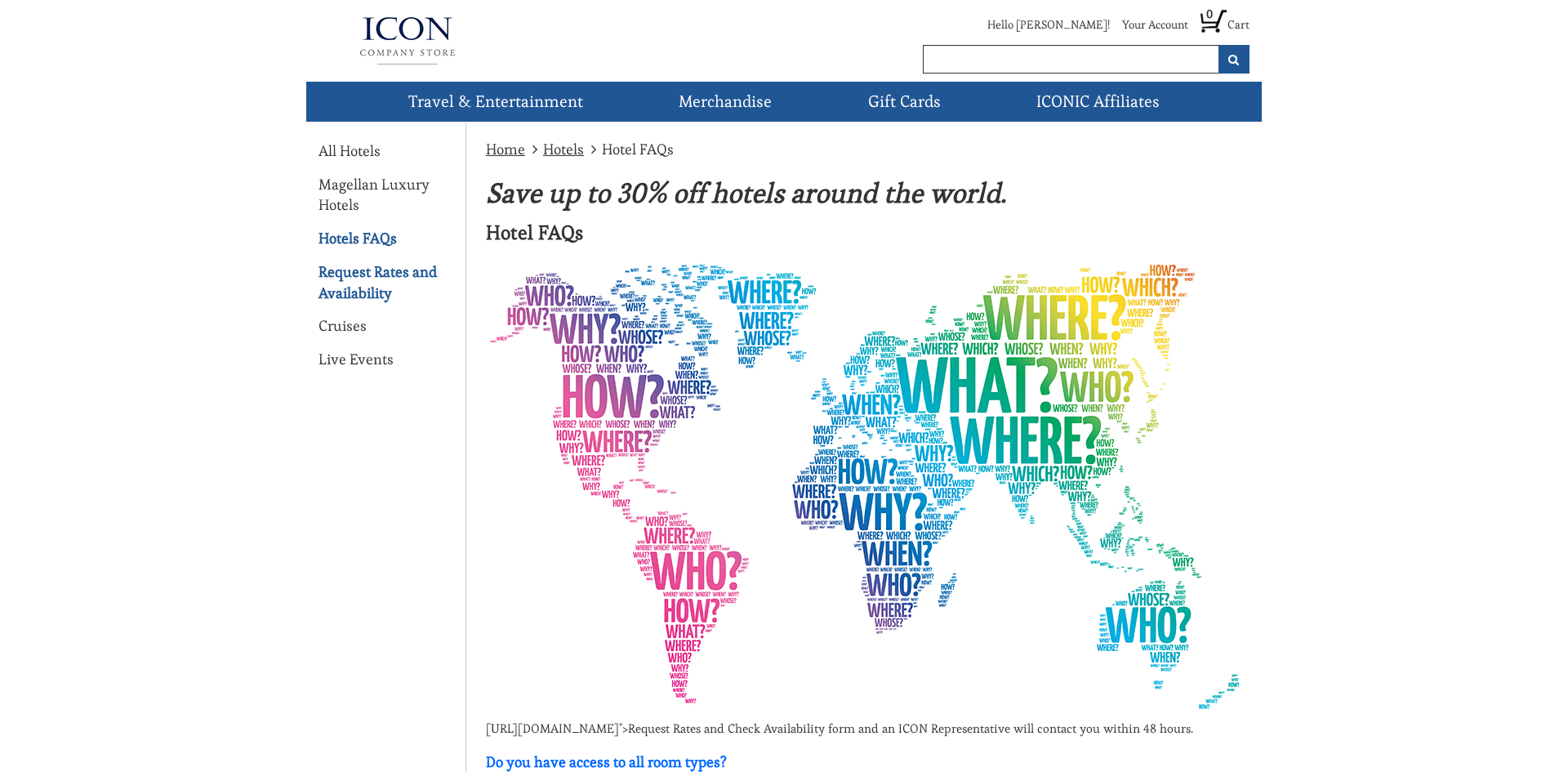
click at [336, 281] on link "Request Rates and Availability" at bounding box center [386, 283] width 134 height 41
click at [644, 454] on img at bounding box center [865, 485] width 759 height 468
click at [438, 131] on link "Hotels" at bounding box center [436, 135] width 66 height 16
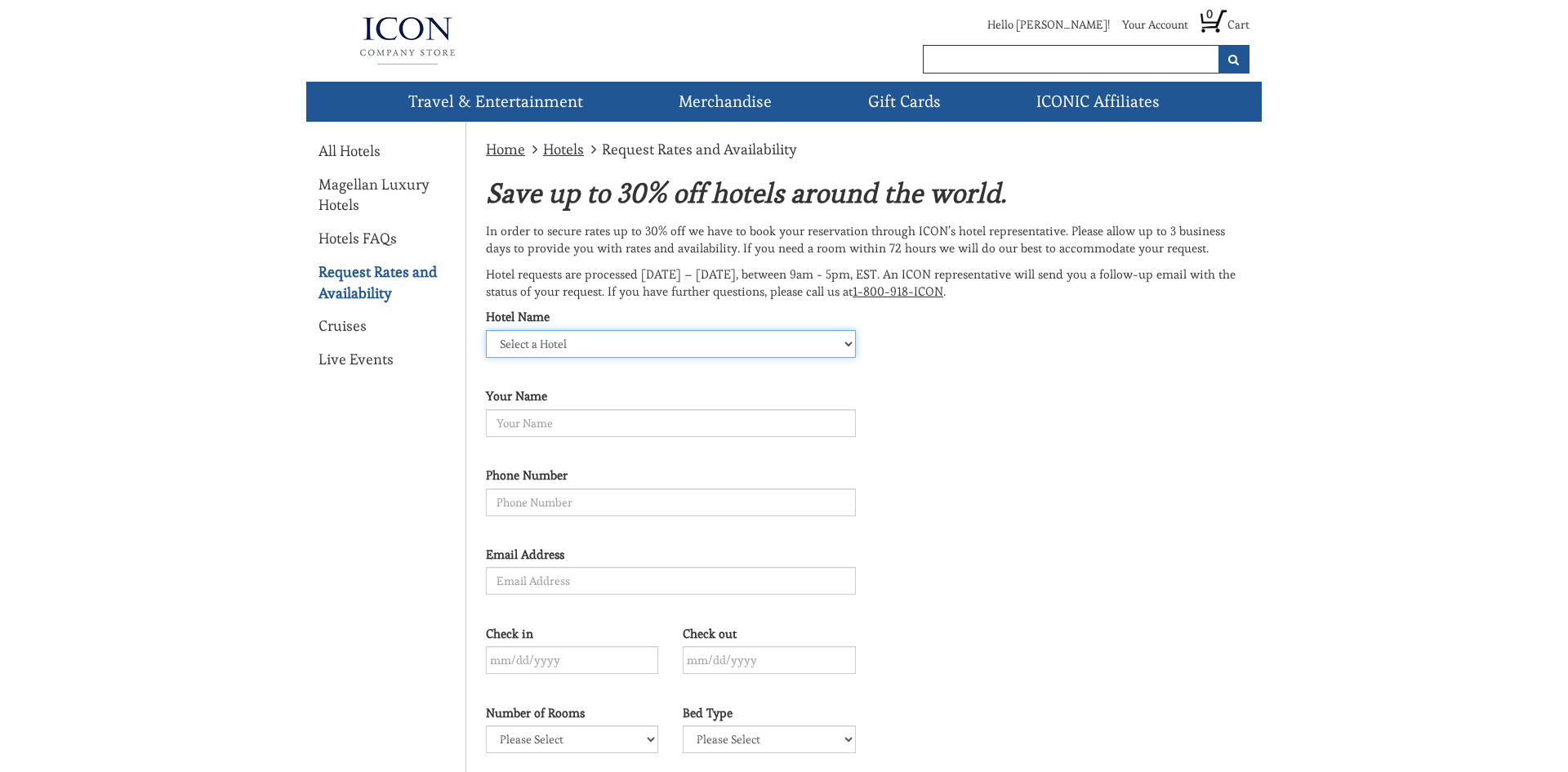
click at [610, 346] on select "Select a Hotel" at bounding box center [671, 344] width 370 height 28
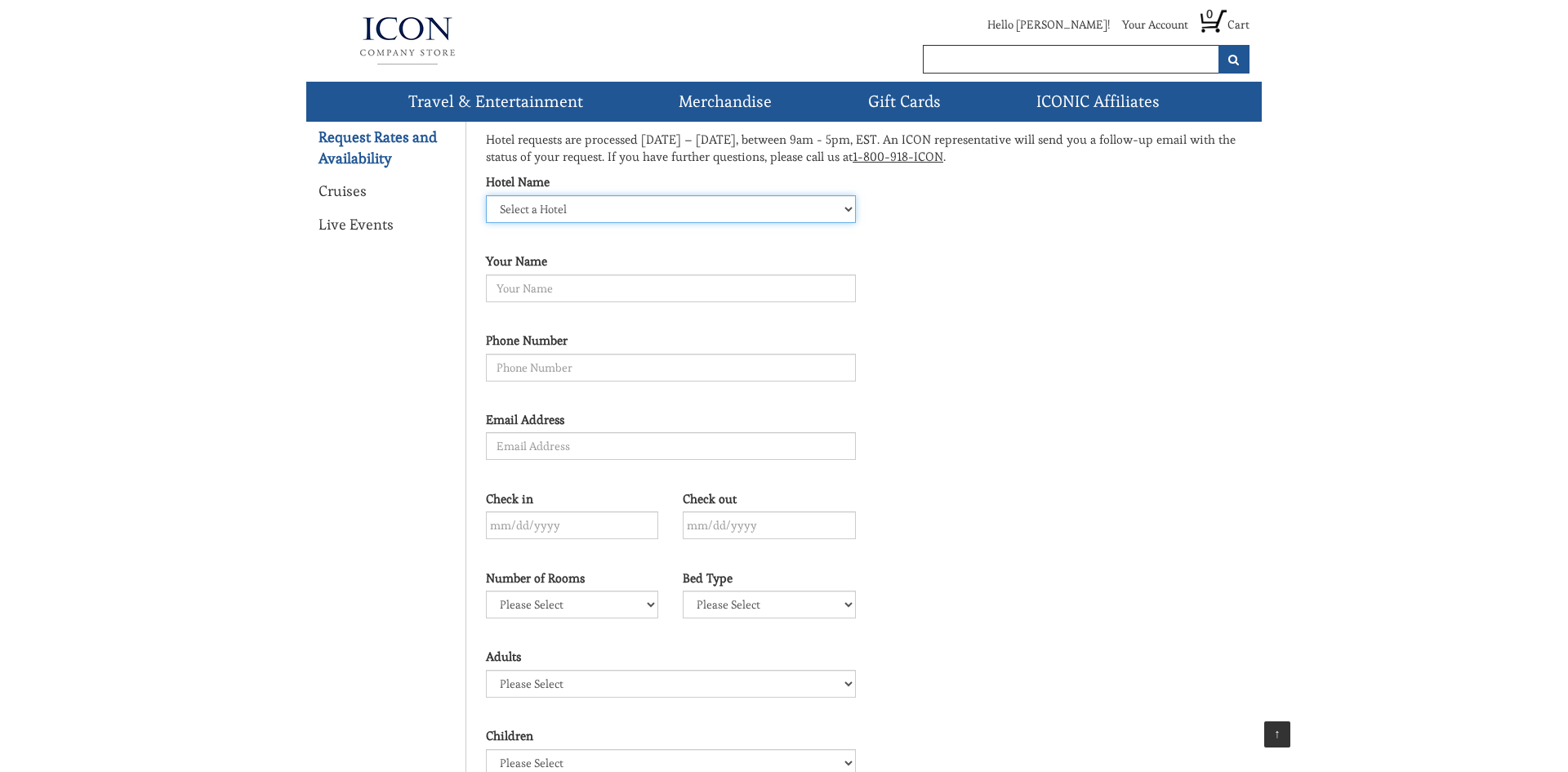
scroll to position [121, 0]
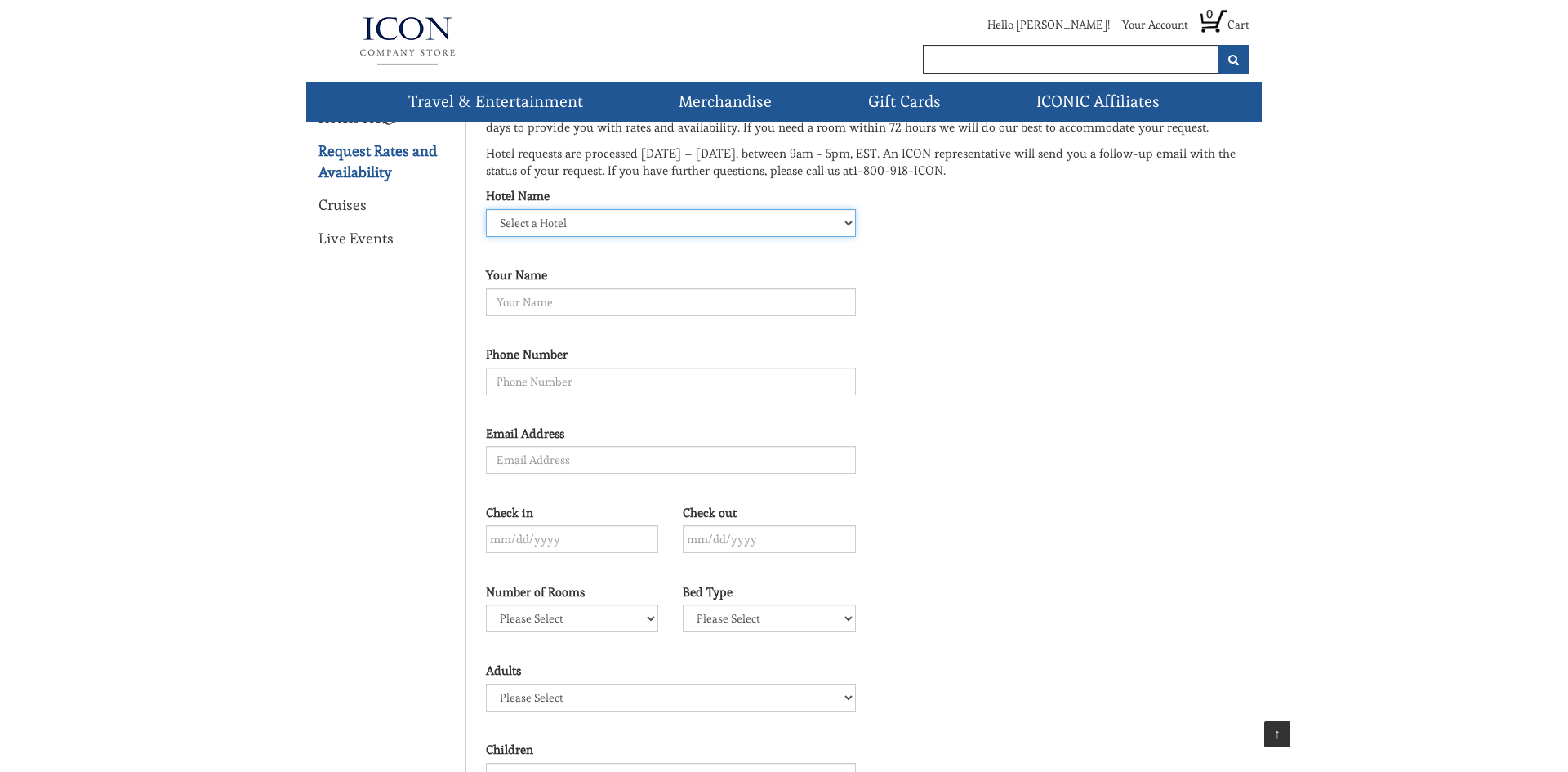
click at [784, 213] on select "Select a Hotel" at bounding box center [671, 223] width 370 height 28
click at [486, 209] on select "Select a Hotel" at bounding box center [671, 223] width 370 height 28
click at [326, 205] on link "Cruises" at bounding box center [343, 205] width 48 height 22
click at [326, 204] on link "Cruises" at bounding box center [343, 205] width 48 height 22
click at [350, 237] on link "Live Events" at bounding box center [356, 239] width 75 height 22
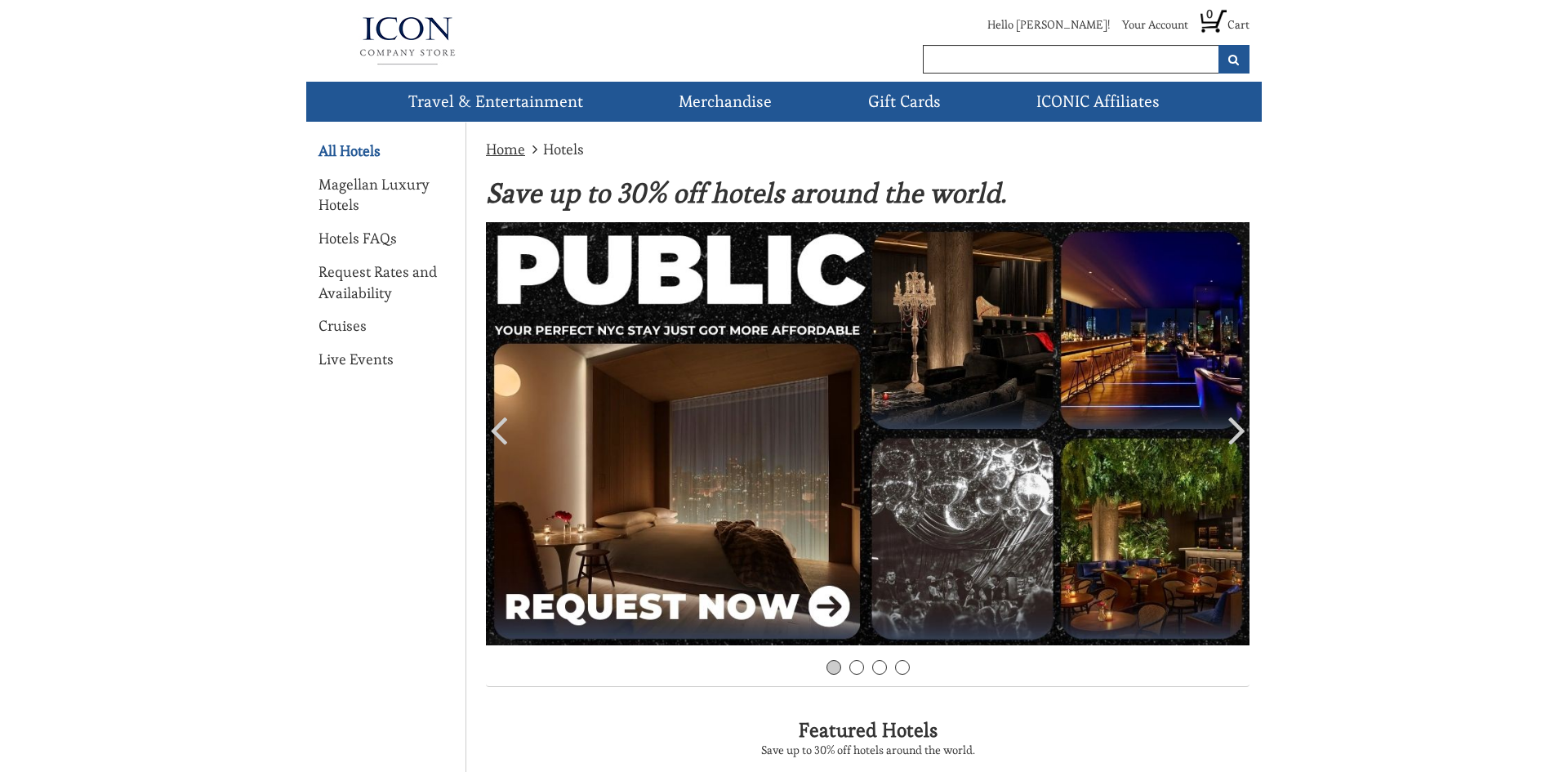
click at [346, 147] on link "All Hotels" at bounding box center [350, 151] width 62 height 22
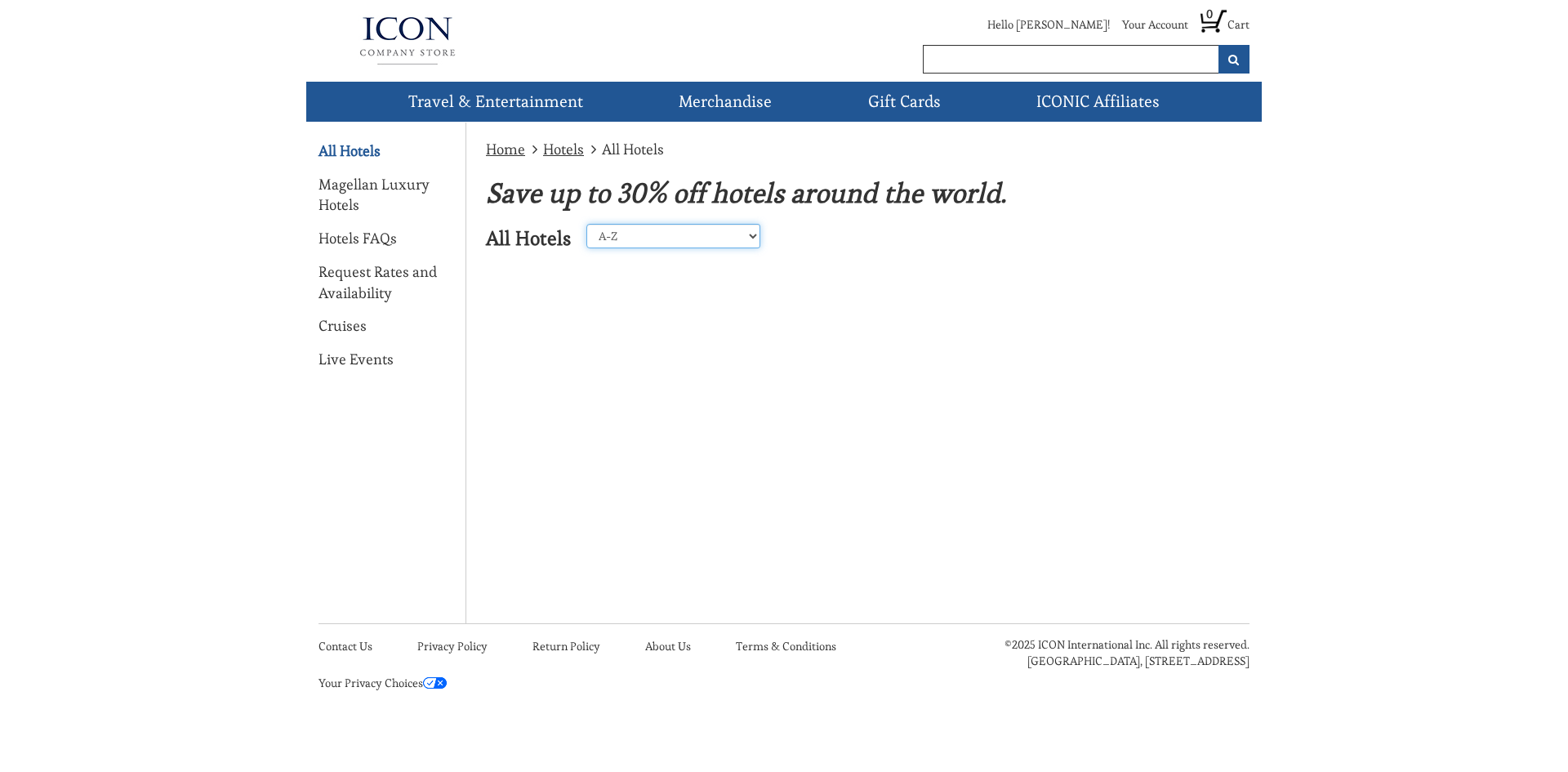
click at [608, 236] on select "A-Z Z-A United States Caribbean Mexico Europe Asia Perillo Tours Africa Central…" at bounding box center [673, 236] width 174 height 24
select select "desc"
click at [586, 224] on select "A-Z Z-A United States Caribbean Mexico Europe Asia Perillo Tours Africa Central…" at bounding box center [673, 236] width 174 height 24
click at [613, 240] on select "A-Z Z-A [GEOGRAPHIC_DATA] [GEOGRAPHIC_DATA] [GEOGRAPHIC_DATA] [GEOGRAPHIC_DATA]…" at bounding box center [673, 236] width 174 height 24
select select "3"
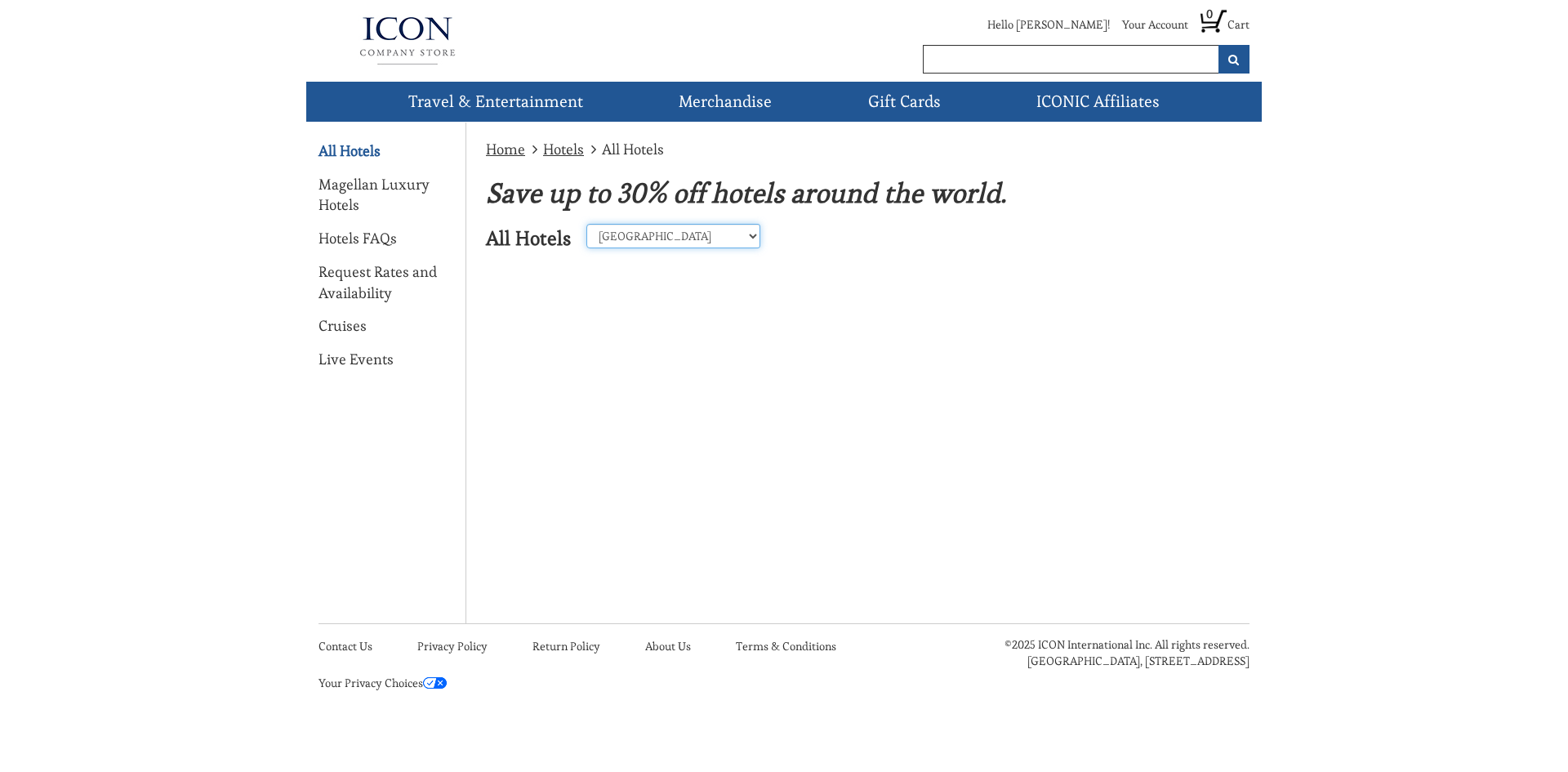
click at [586, 224] on select "A-Z Z-A [GEOGRAPHIC_DATA] [GEOGRAPHIC_DATA] [GEOGRAPHIC_DATA] [GEOGRAPHIC_DATA]…" at bounding box center [673, 236] width 174 height 24
click at [613, 340] on div "Home Hotels All Hotels Save up to 30% off hotels around the world. All Hotels A…" at bounding box center [784, 252] width 956 height 260
click at [628, 235] on select "A-Z Z-A United States Caribbean Mexico Europe Asia Perillo Tours Africa Central…" at bounding box center [673, 236] width 174 height 24
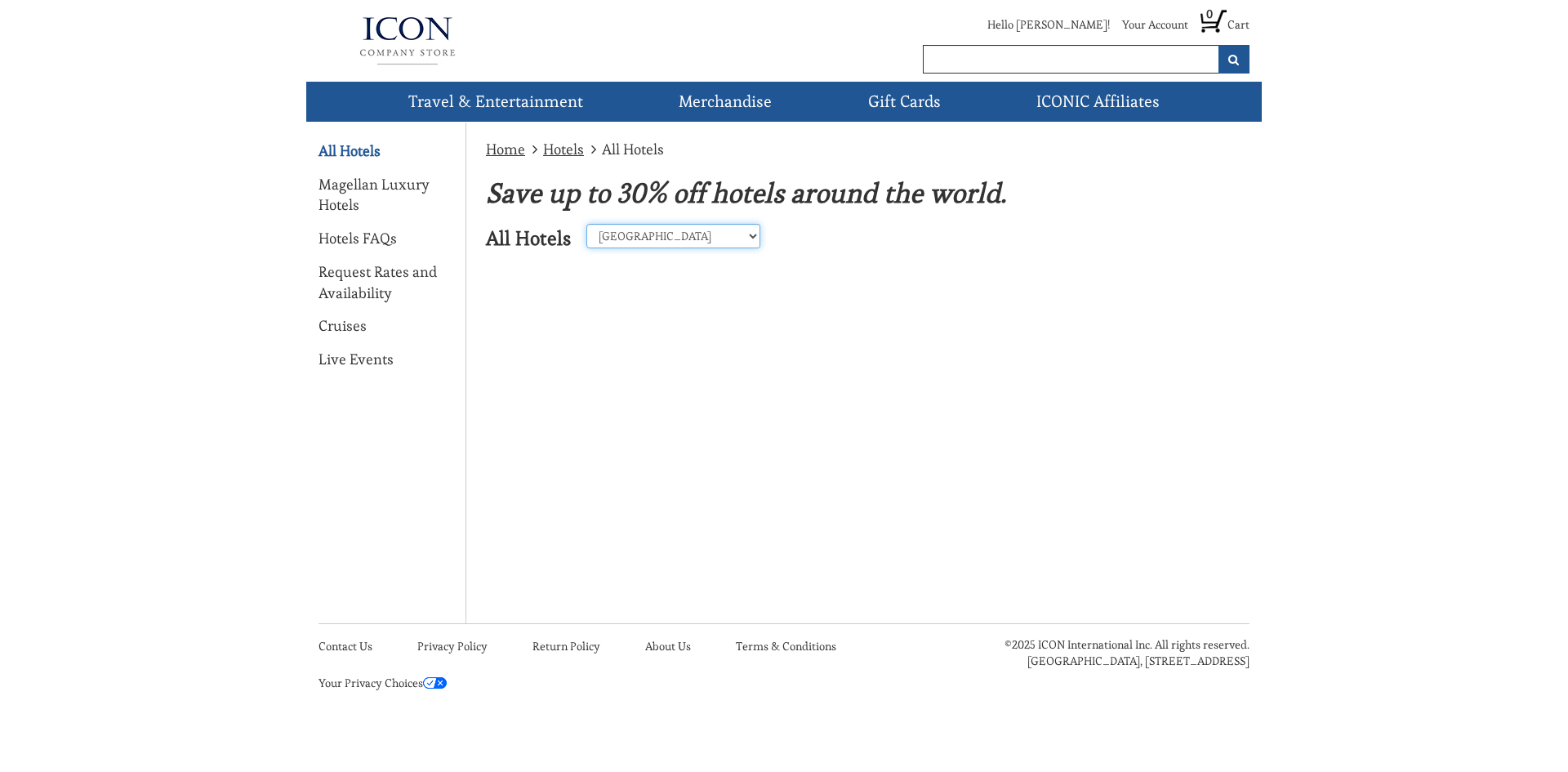
select select "2"
click at [586, 224] on select "A-Z Z-A United States Caribbean Mexico Europe Asia Perillo Tours Africa Central…" at bounding box center [673, 236] width 174 height 24
